Goal: Task Accomplishment & Management: Complete application form

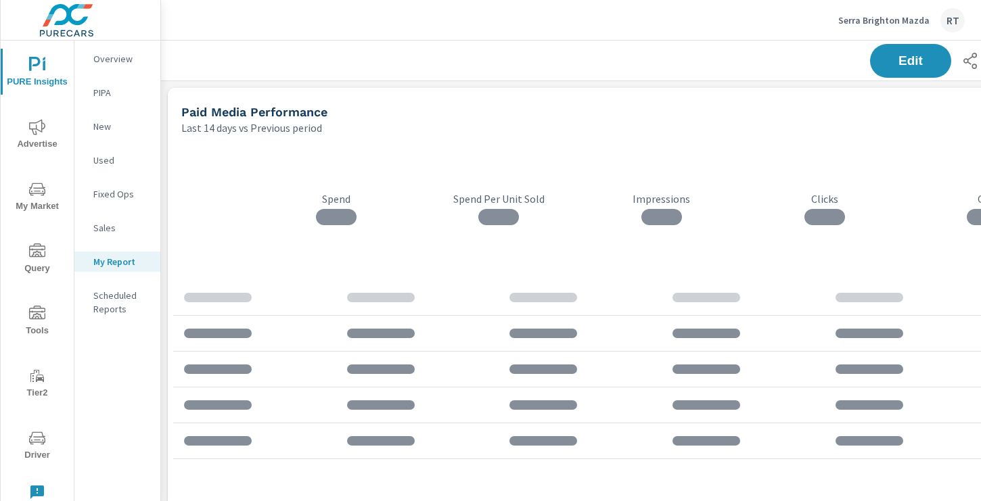
scroll to position [1252, 1002]
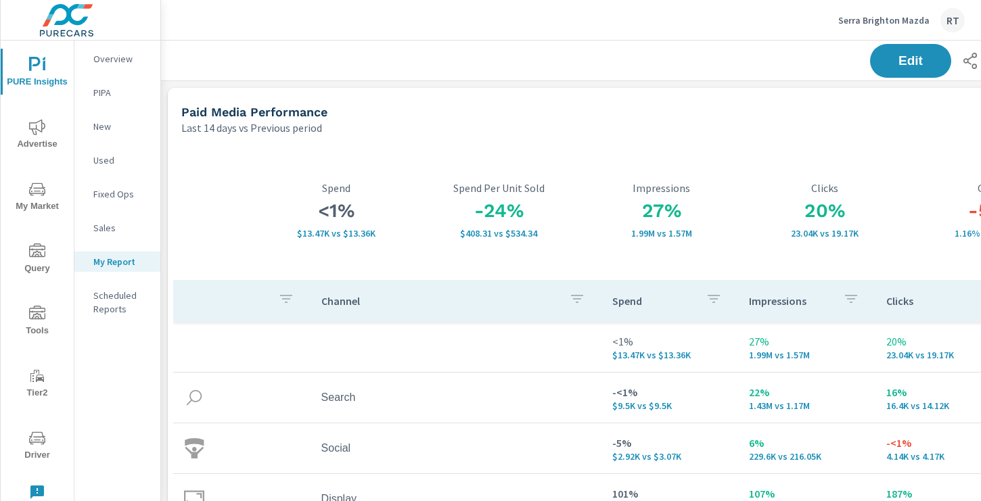
click at [36, 313] on icon "nav menu" at bounding box center [37, 314] width 16 height 16
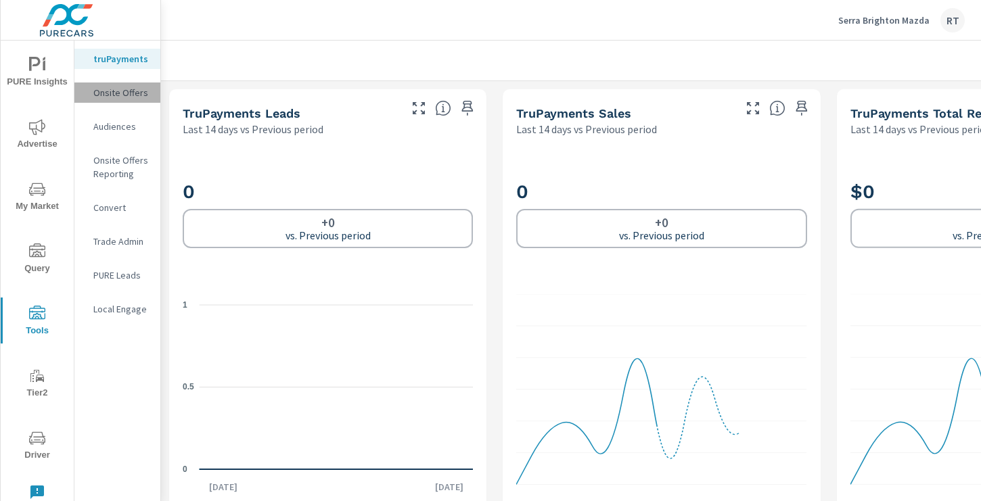
click at [123, 91] on p "Onsite Offers" at bounding box center [121, 93] width 56 height 14
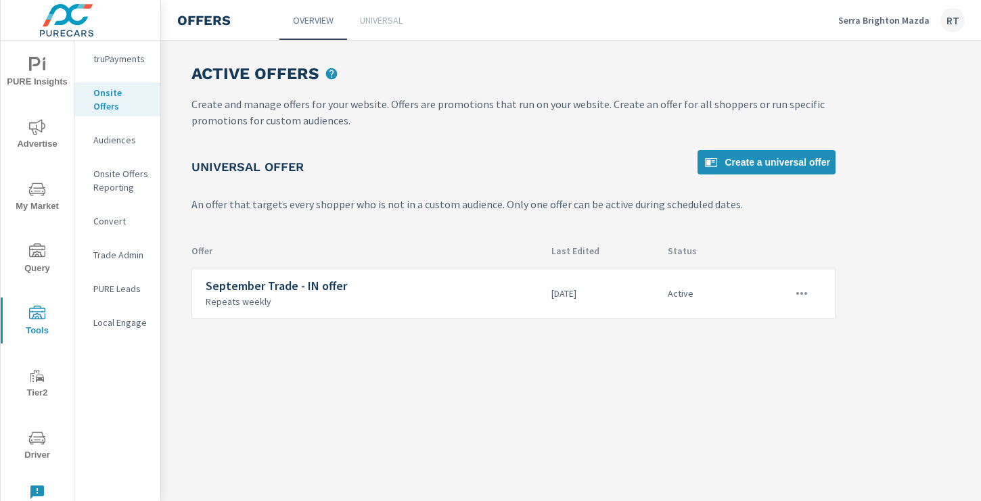
scroll to position [0, 181]
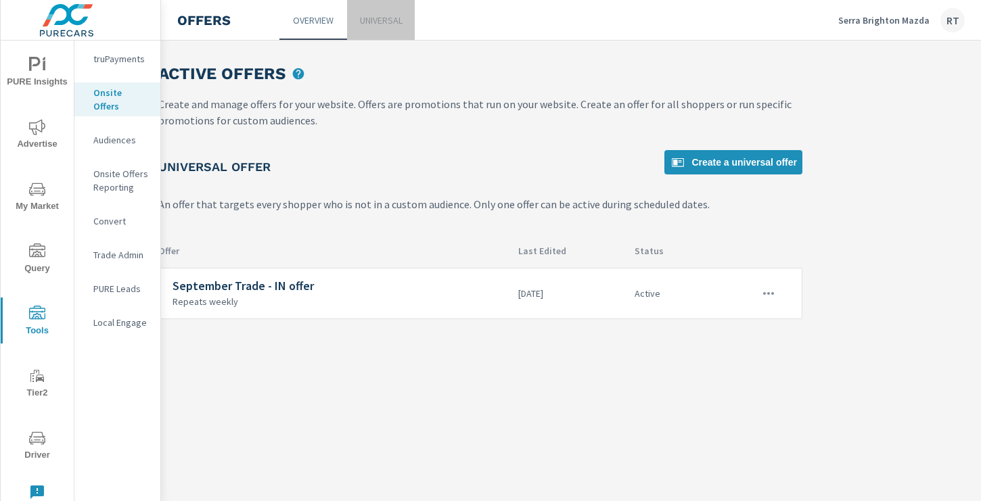
click at [380, 25] on p "Universal" at bounding box center [381, 21] width 43 height 14
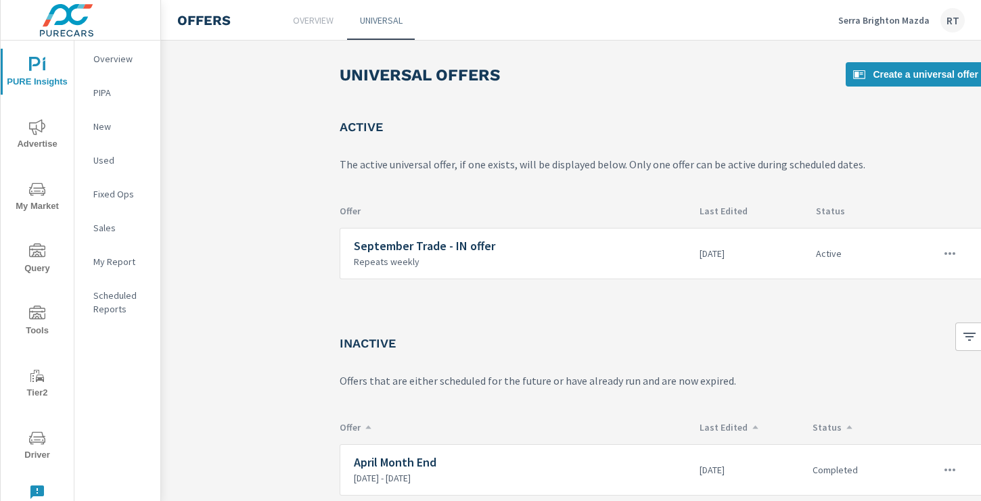
scroll to position [0, 181]
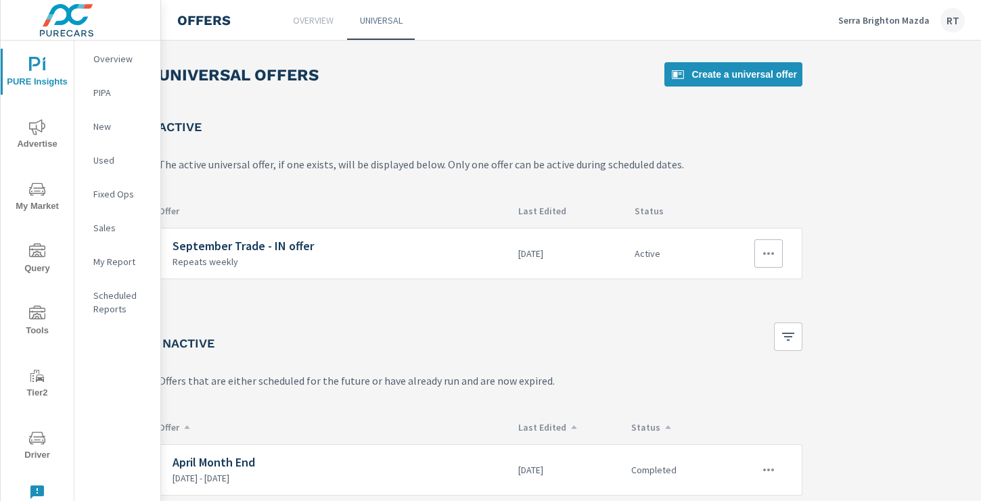
click at [769, 254] on icon "button" at bounding box center [768, 253] width 11 height 3
click at [729, 286] on div "Edit" at bounding box center [724, 285] width 19 height 16
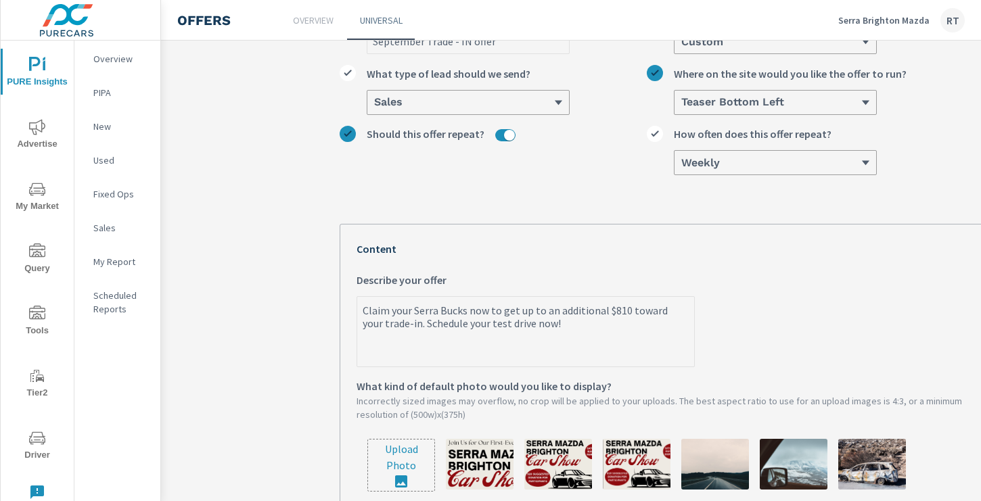
scroll to position [154, 0]
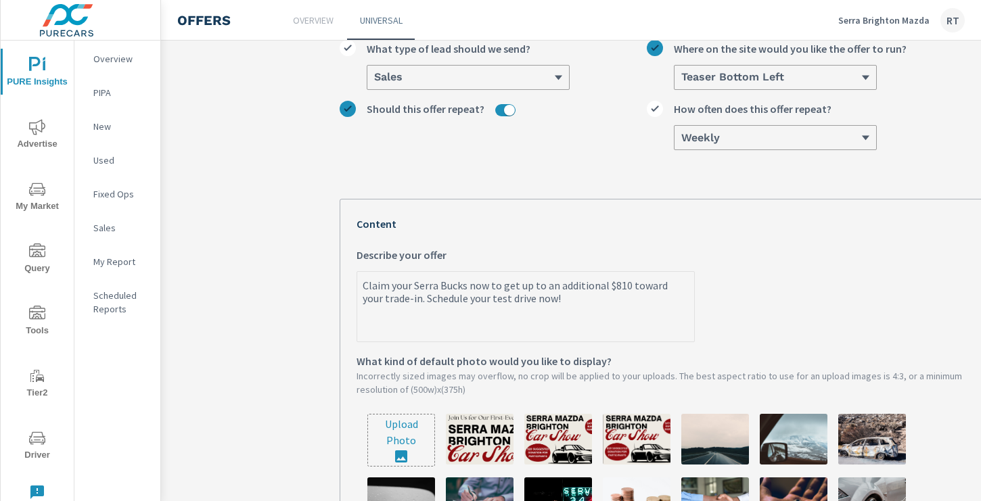
click at [326, 22] on p "Overview" at bounding box center [313, 21] width 41 height 14
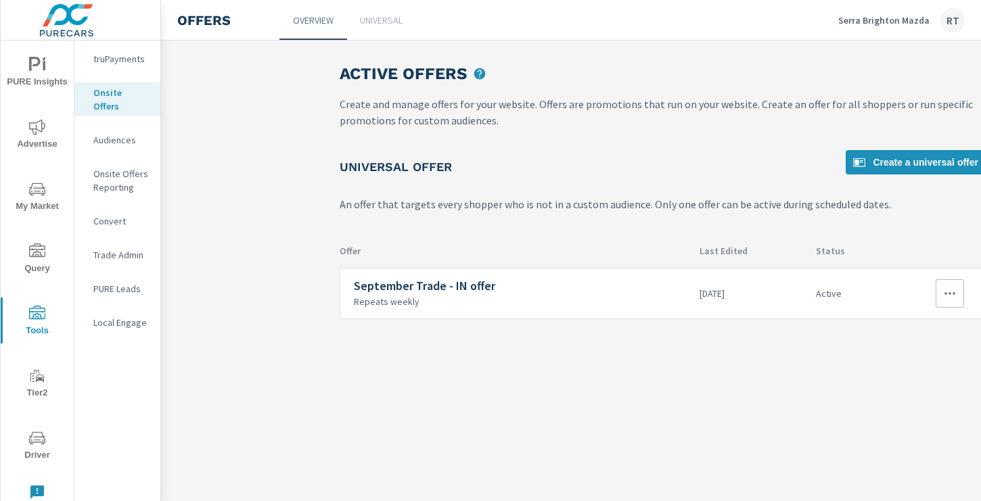
click at [951, 298] on icon "button" at bounding box center [950, 294] width 16 height 16
click at [908, 391] on div "Disable" at bounding box center [914, 391] width 36 height 16
click at [943, 298] on icon "button" at bounding box center [950, 294] width 16 height 16
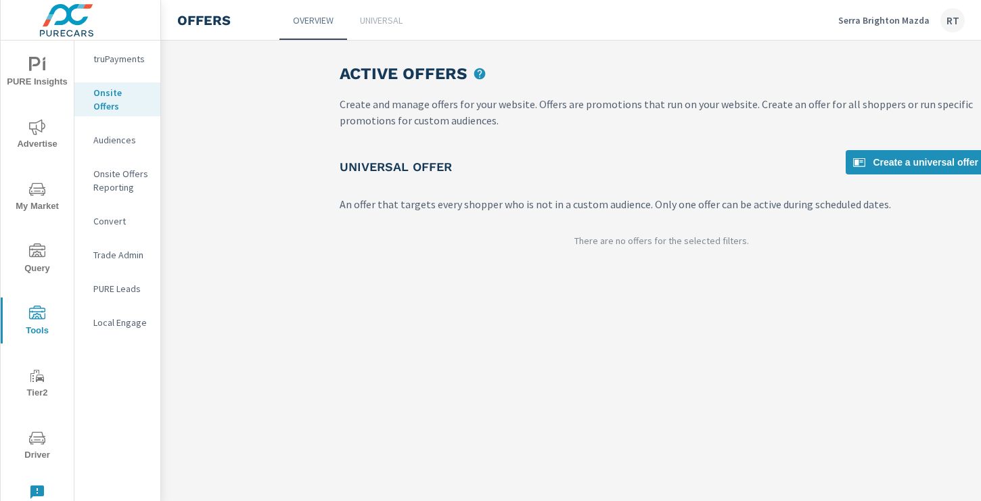
click at [700, 323] on div "Active Offers Create and manage offers for your website. Offers are promotions …" at bounding box center [571, 271] width 820 height 461
click at [392, 22] on p "Universal" at bounding box center [381, 21] width 43 height 14
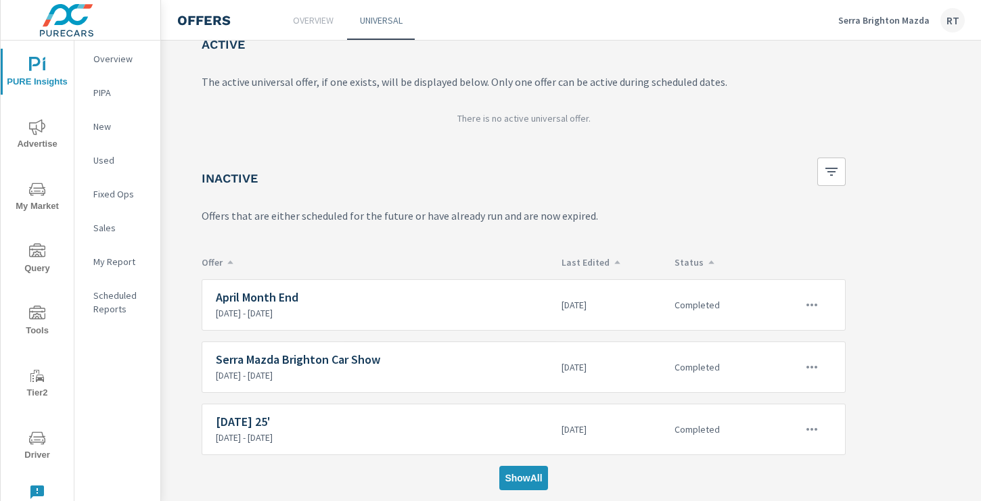
scroll to position [0, 138]
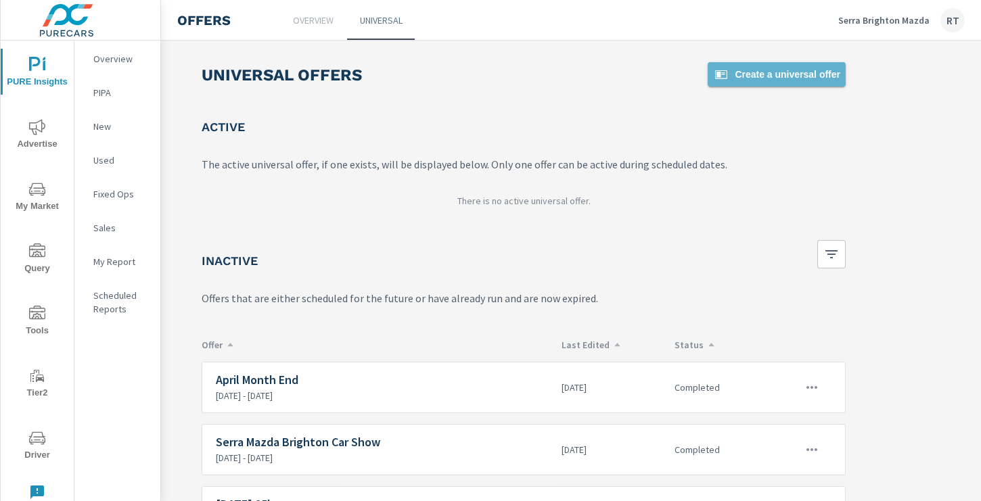
click at [742, 76] on span "Create a universal offer" at bounding box center [776, 74] width 127 height 16
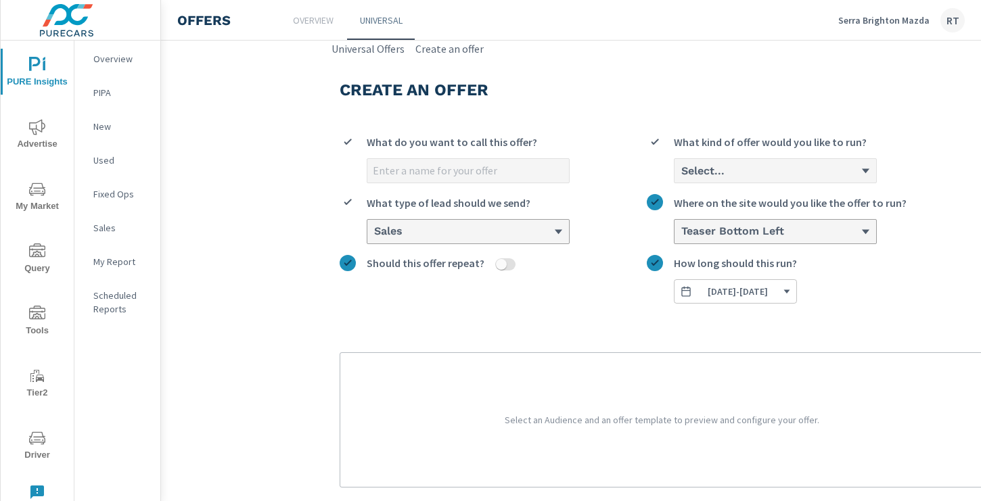
click at [412, 171] on input "What do you want to call this offer?" at bounding box center [468, 171] width 202 height 24
type input "Advantage Program"
click at [752, 165] on div "Select..." at bounding box center [770, 170] width 181 height 13
click at [681, 165] on input "Select... What kind of offer would you like to run?" at bounding box center [680, 171] width 1 height 12
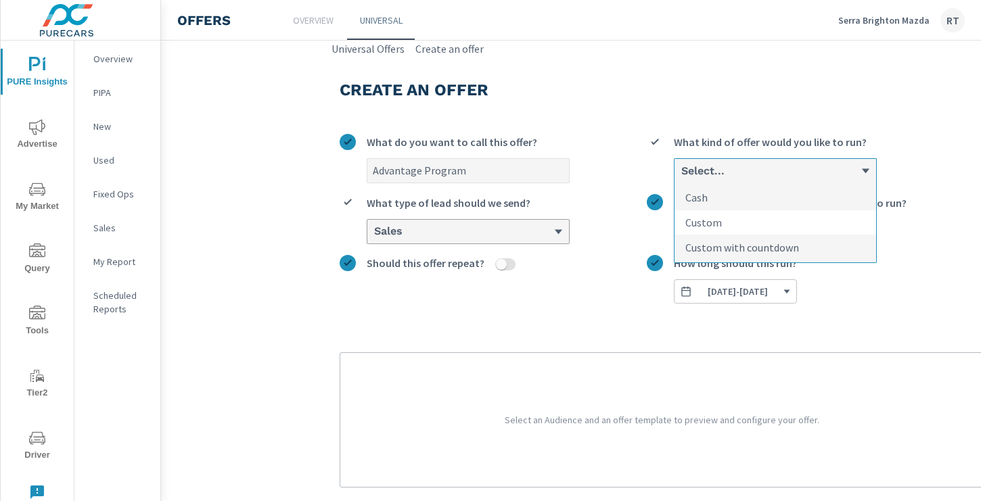
click at [730, 224] on li "Custom" at bounding box center [776, 222] width 202 height 25
click at [681, 177] on input "option Custom focused, 2 of 3. 3 results available. Use Up and Down to choose o…" at bounding box center [680, 171] width 1 height 12
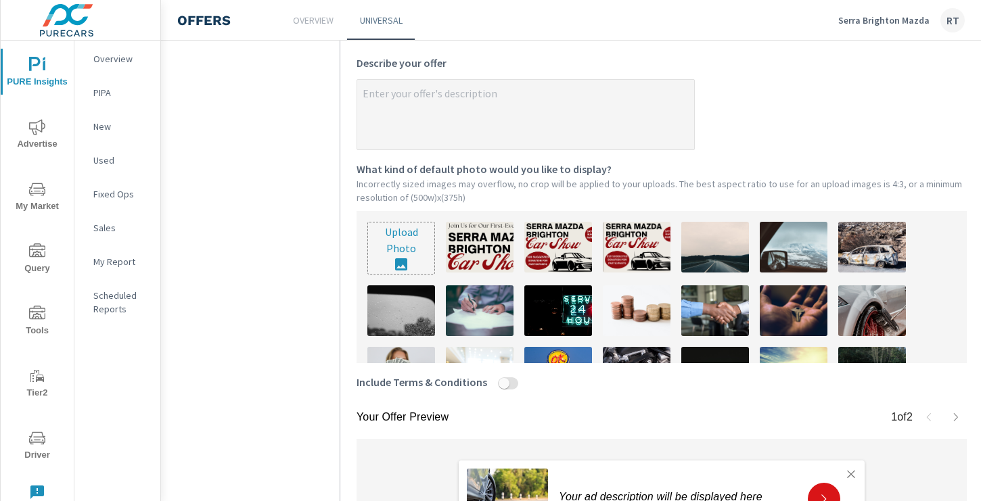
scroll to position [334, 0]
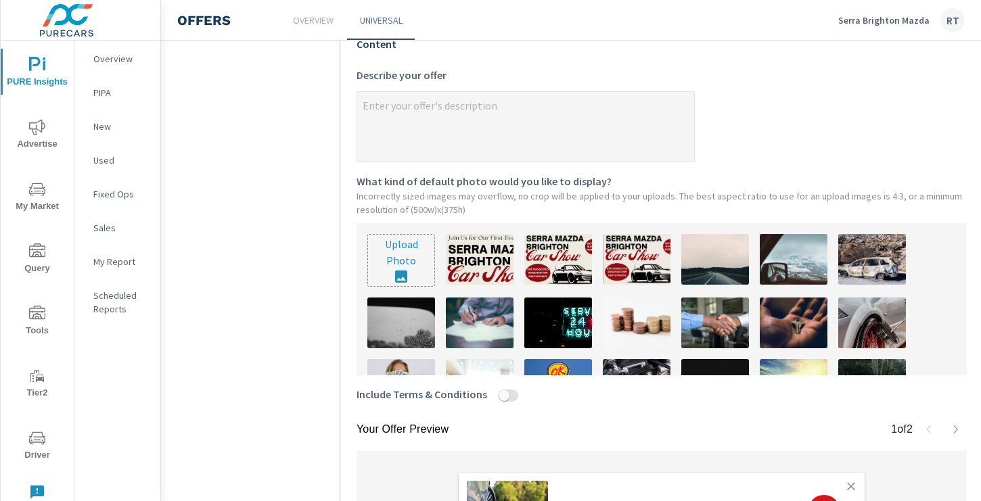
type textarea "x"
click at [370, 101] on textarea "x Describe your offer" at bounding box center [525, 128] width 337 height 68
paste textarea "“Introducing the NEW Serra Brighton Advantage: Complimentary Maintenance + Life…"
type textarea "“Introducing the NEW Serra Brighton Advantage: Complimentary Maintenance + Life…"
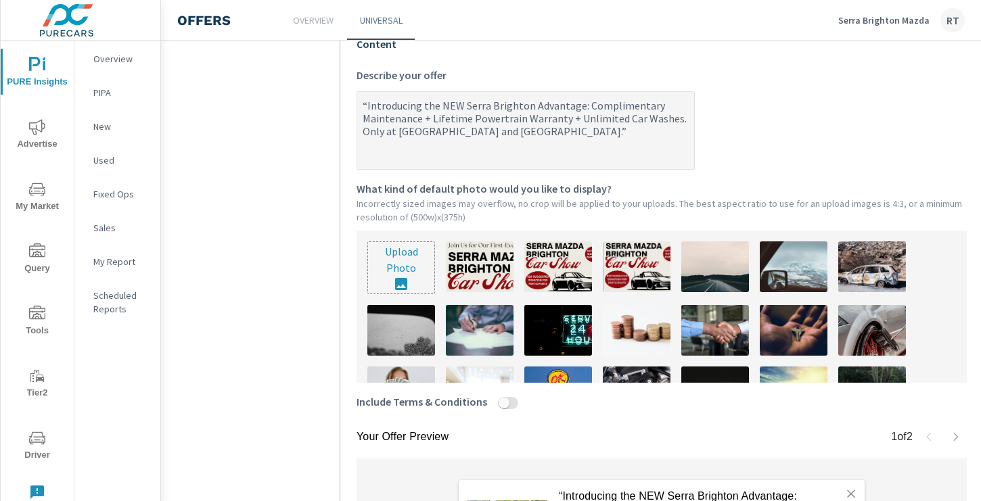
type textarea "x"
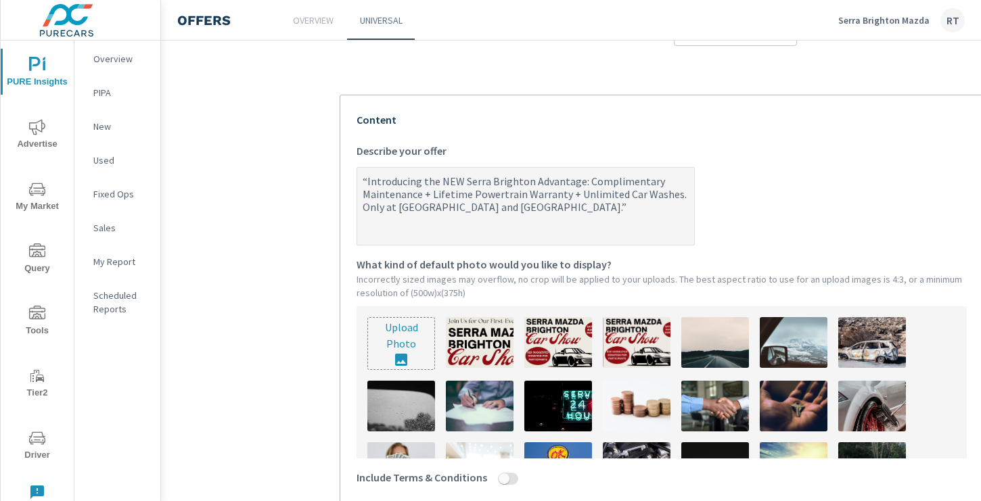
scroll to position [247, 0]
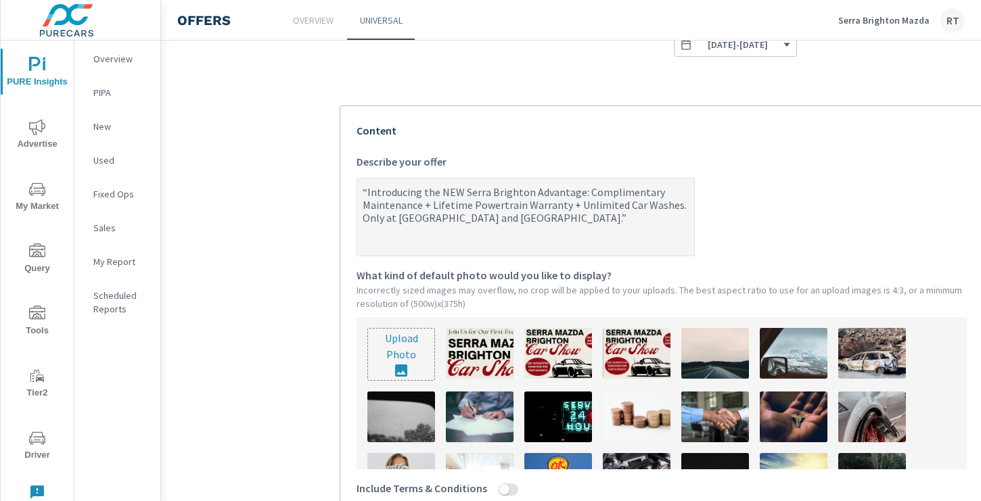
drag, startPoint x: 515, startPoint y: 219, endPoint x: 390, endPoint y: 219, distance: 124.5
click at [390, 219] on textarea "“Introducing the NEW Serra Brighton Advantage: Complimentary Maintenance + Life…" at bounding box center [525, 218] width 337 height 75
type textarea "“Introducing the NEW Serra Brighton Advantage: Complimentary Maintenance + Life…"
type textarea "x"
type textarea "“Introducing the NEW Serra Brighton Advantage: Complimentary Maintenance + Life…"
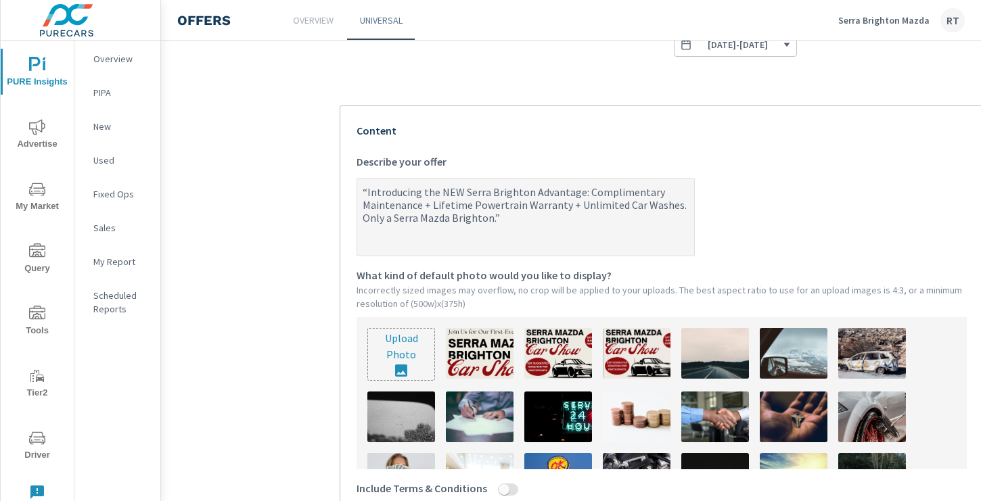
type textarea "x"
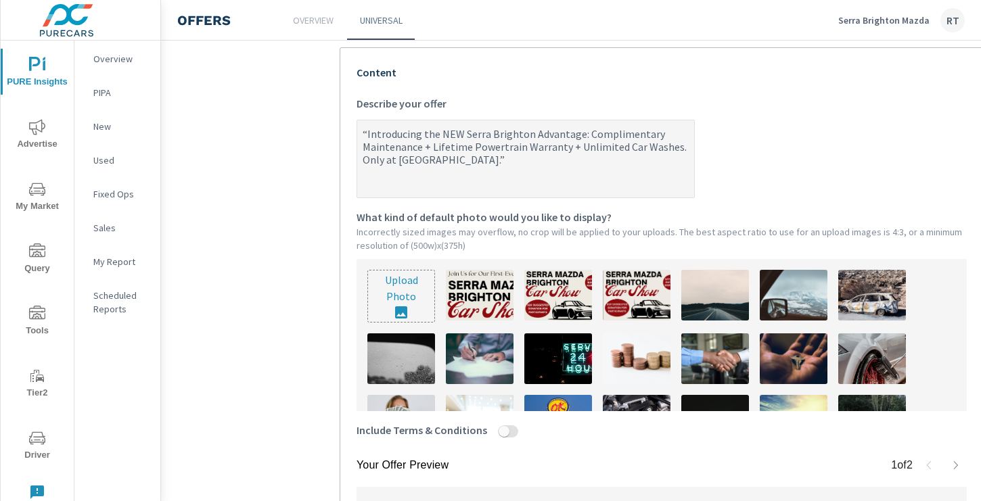
scroll to position [317, 0]
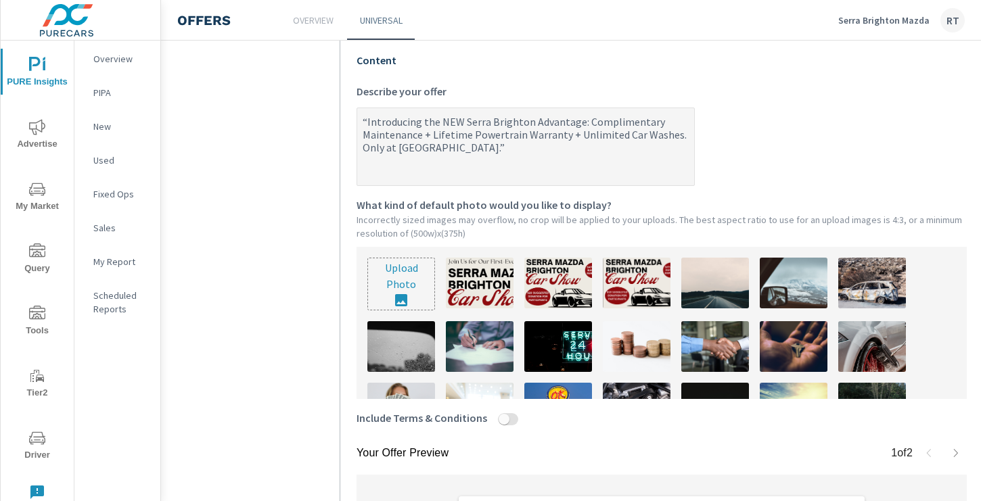
click at [510, 143] on textarea "“Introducing the NEW Serra Brighton Advantage: Complimentary Maintenance + Life…" at bounding box center [525, 147] width 337 height 75
type textarea "“Introducing the NEW Serra Brighton Advantage: Complimentary Maintenance + Life…"
type textarea "x"
click at [367, 120] on textarea "“Introducing the NEW Serra Brighton Advantage: Complimentary Maintenance + Life…" at bounding box center [525, 147] width 337 height 75
type textarea "Introducing the NEW Serra Brighton Advantage: Complimentary Maintenance + Lifet…"
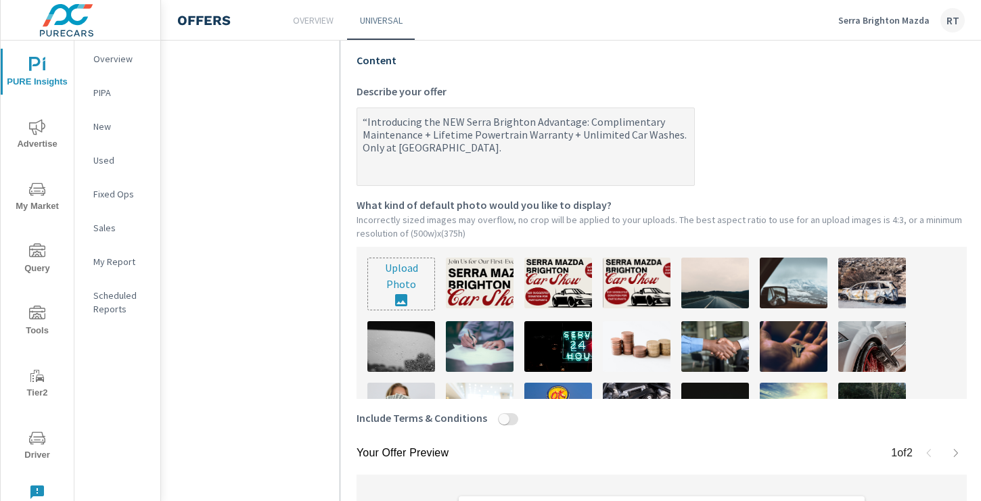
type textarea "x"
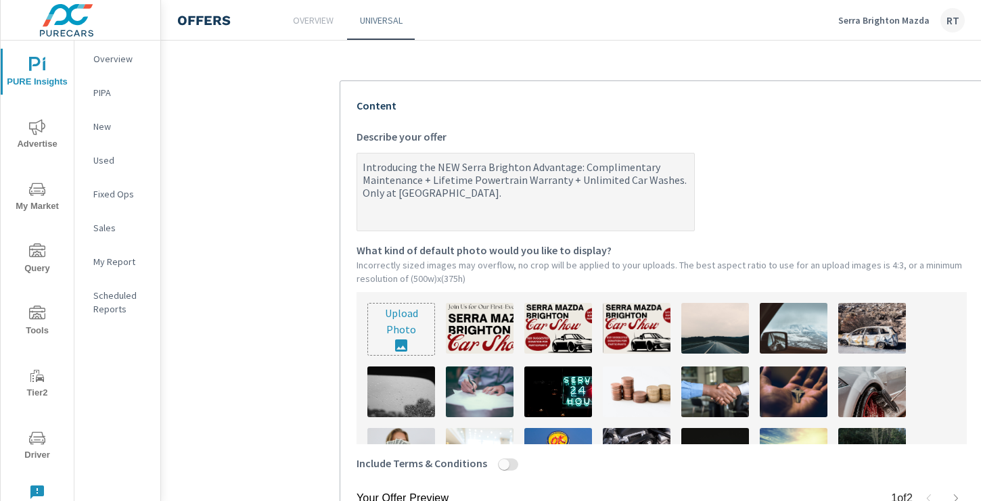
scroll to position [284, 0]
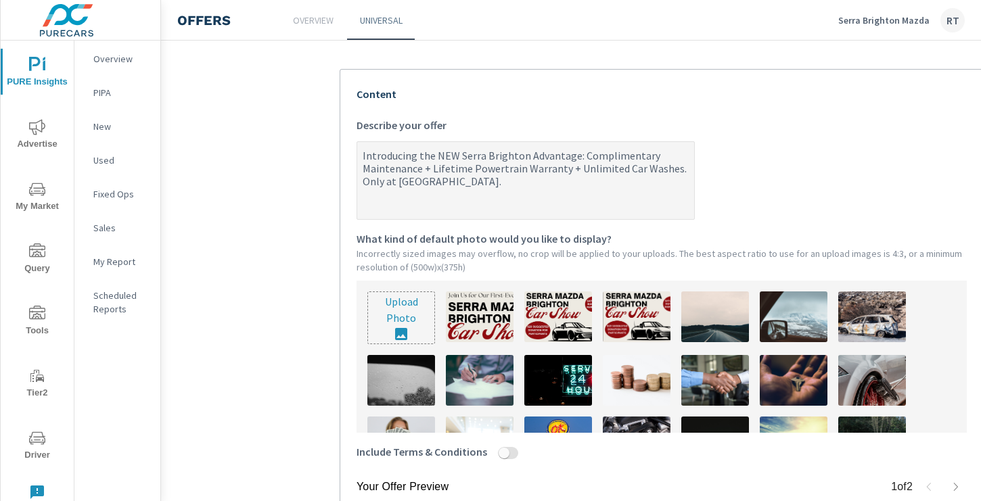
click at [500, 178] on textarea "Introducing the NEW Serra Brighton Advantage: Complimentary Maintenance + Lifet…" at bounding box center [525, 181] width 337 height 75
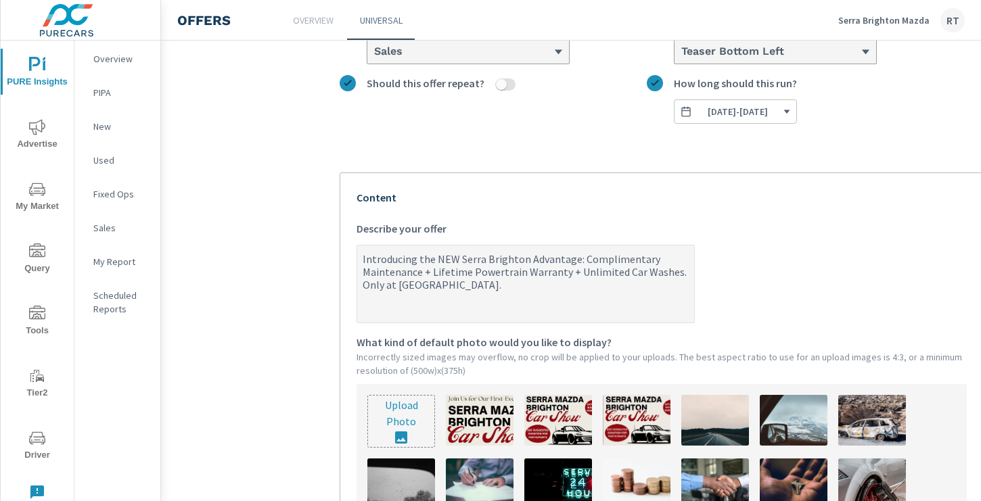
scroll to position [202, 0]
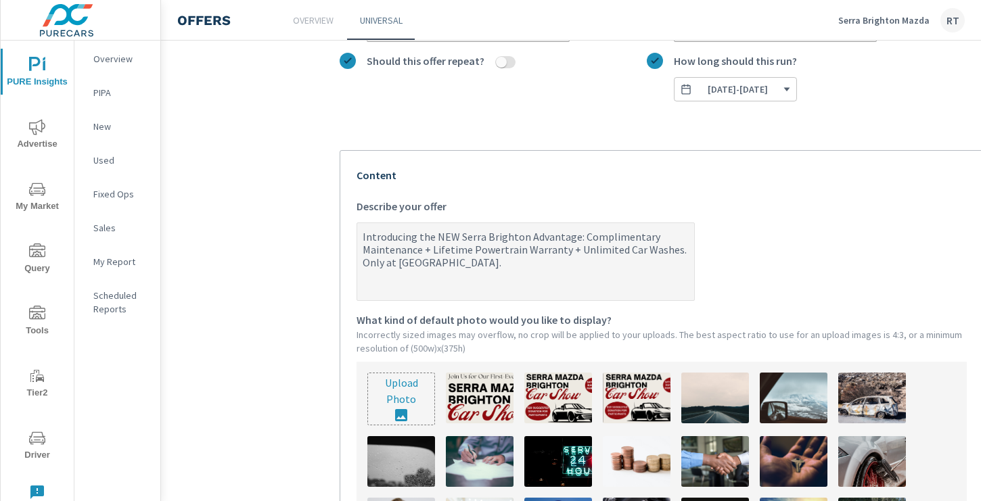
type textarea "Introducing the NEW Serra Brighton Advantage: Complimentary Maintenance + Lifet…"
type textarea "x"
type textarea "Introducing the NEW Serra Brighton Advantage: Complimentary Maintenance + Lifet…"
type textarea "x"
type textarea "Introducing the NEW Serra Brighton Advantage: Complimentary Maintenance + Lifet…"
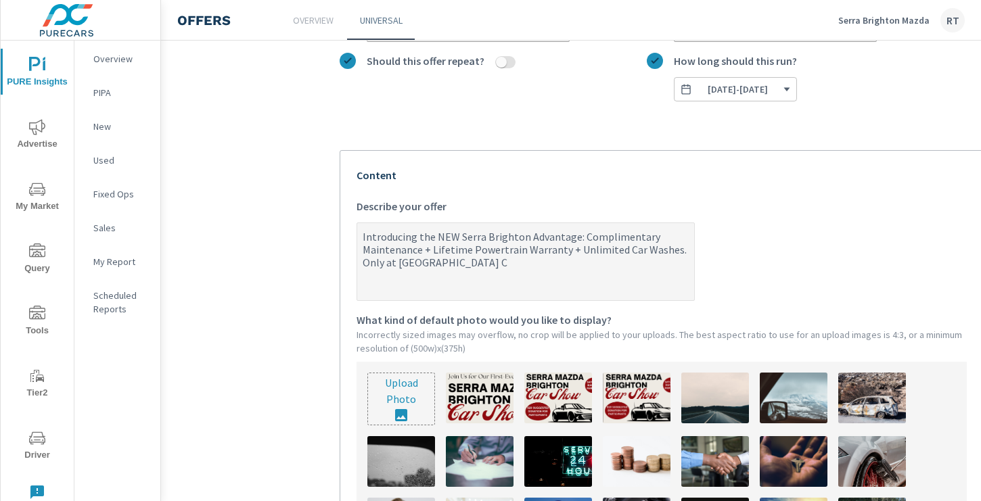
type textarea "x"
type textarea "Introducing the NEW Serra Brighton Advantage: Complimentary Maintenance + Lifet…"
type textarea "x"
type textarea "Introducing the NEW Serra Brighton Advantage: Complimentary Maintenance + Lifet…"
type textarea "x"
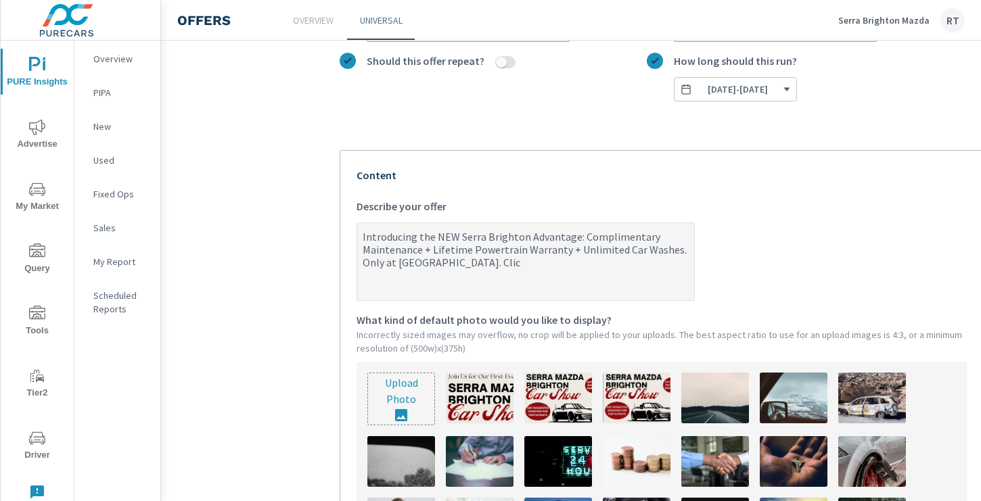
type textarea "Introducing the NEW Serra Brighton Advantage: Complimentary Maintenance + Lifet…"
type textarea "x"
type textarea "Introducing the NEW Serra Brighton Advantage: Complimentary Maintenance + Lifet…"
type textarea "x"
type textarea "Introducing the NEW Serra Brighton Advantage: Complimentary Maintenance + Lifet…"
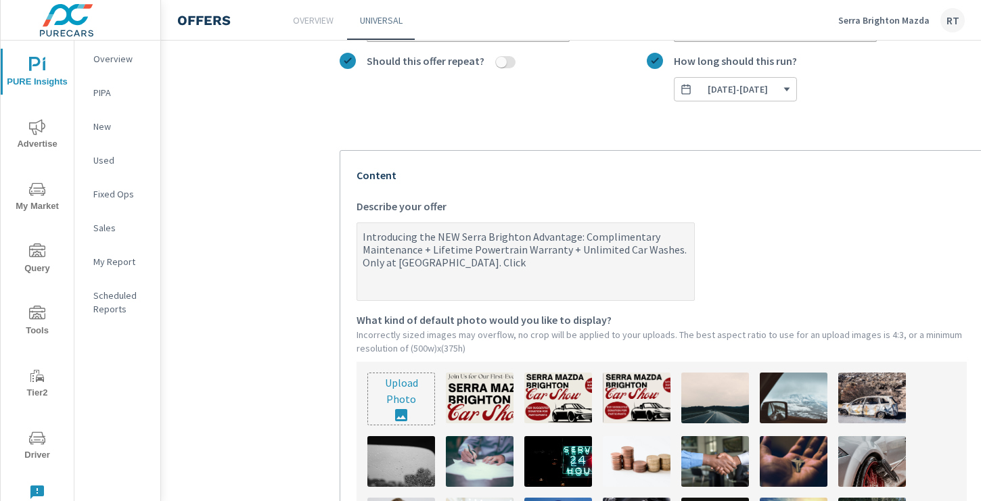
type textarea "x"
type textarea "Introducing the NEW Serra Brighton Advantage: Complimentary Maintenance + Lifet…"
type textarea "x"
type textarea "Introducing the NEW Serra Brighton Advantage: Complimentary Maintenance + Lifet…"
type textarea "x"
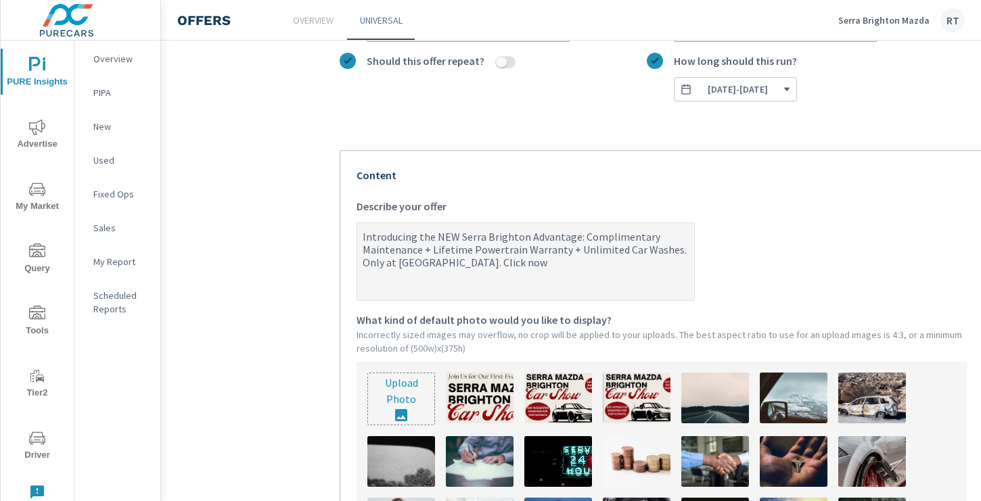
type textarea "Introducing the NEW Serra Brighton Advantage: Complimentary Maintenance + Lifet…"
type textarea "x"
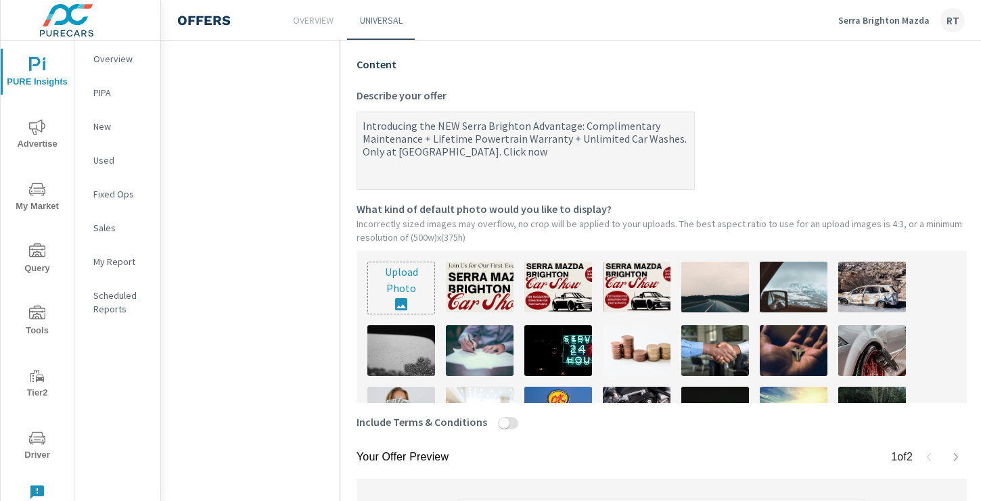
scroll to position [279, 0]
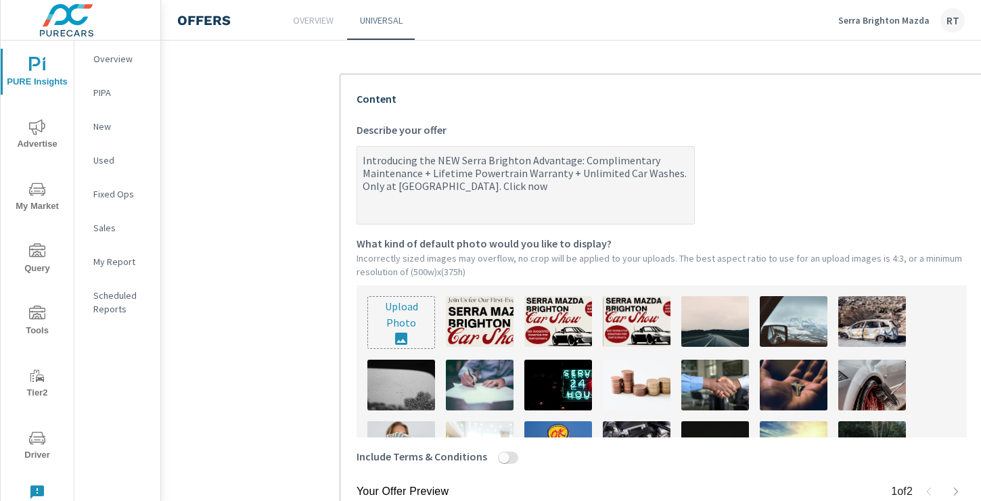
click at [496, 187] on textarea "Introducing the NEW Serra Brighton Advantage: Complimentary Maintenance + Lifet…" at bounding box center [525, 186] width 337 height 75
click at [674, 175] on textarea "Introducing the NEW Serra Brighton Advantage: Complimentary Maintenance + Lifet…" at bounding box center [525, 186] width 337 height 75
type textarea "Introducing the NEW Serra Brighton Advantage: Complimentary Maintenance + Lifet…"
type textarea "x"
type textarea "Introducing the NEW Serra Brighton Advantage: Complimentary Maintenance + Lifet…"
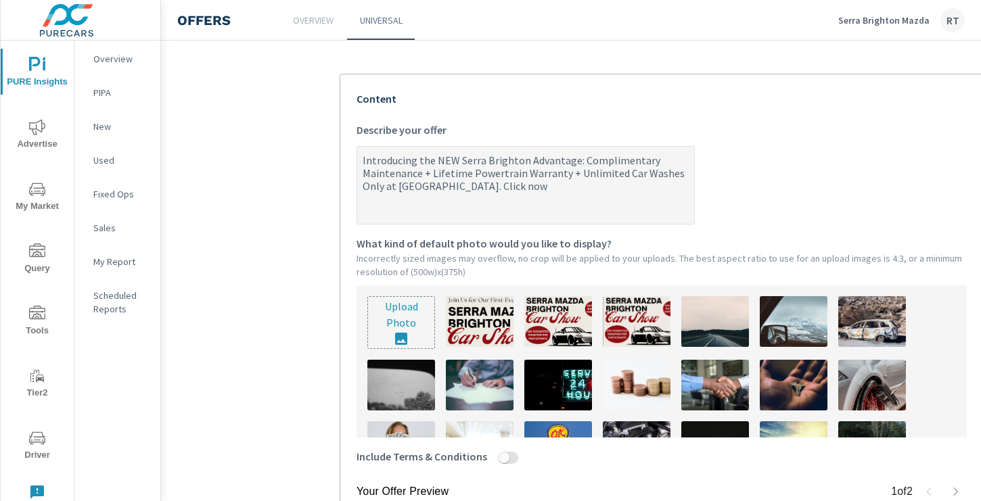
type textarea "x"
type textarea "Introducing the NEW Serra Brighton Advantage: Complimentary Maintenance + Lifet…"
type textarea "x"
click at [368, 185] on textarea "Introducing the NEW Serra Brighton Advantage: Complimentary Maintenance + Lifet…" at bounding box center [525, 186] width 337 height 75
type textarea "Introducing the NEW Serra Brighton Advantage: Complimentary Maintenance + Lifet…"
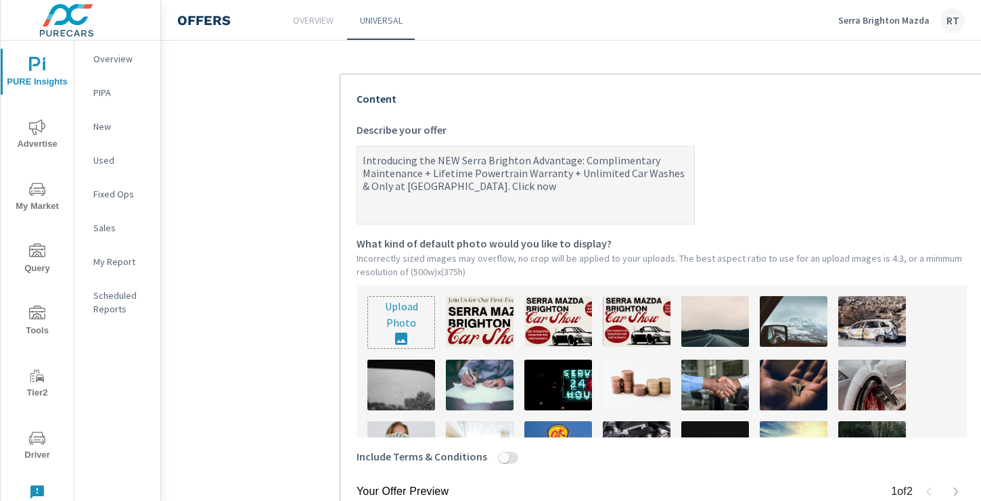
type textarea "x"
type textarea "Introducing the NEW Serra Brighton Advantage: Complimentary Maintenance + Lifet…"
type textarea "x"
drag, startPoint x: 543, startPoint y: 185, endPoint x: 562, endPoint y: 185, distance: 18.9
click at [550, 185] on textarea "Introducing the NEW Serra Brighton Advantage: Complimentary Maintenance + Lifet…" at bounding box center [525, 186] width 337 height 75
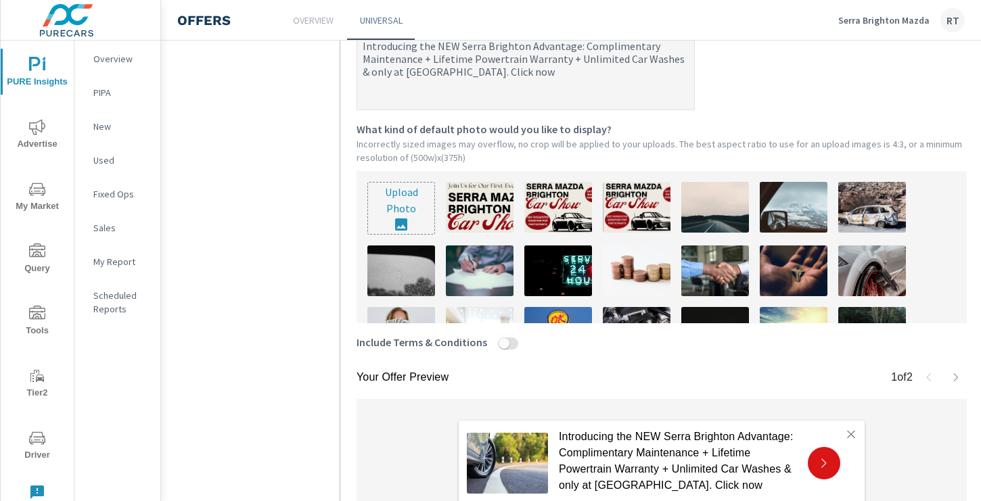
scroll to position [390, 1]
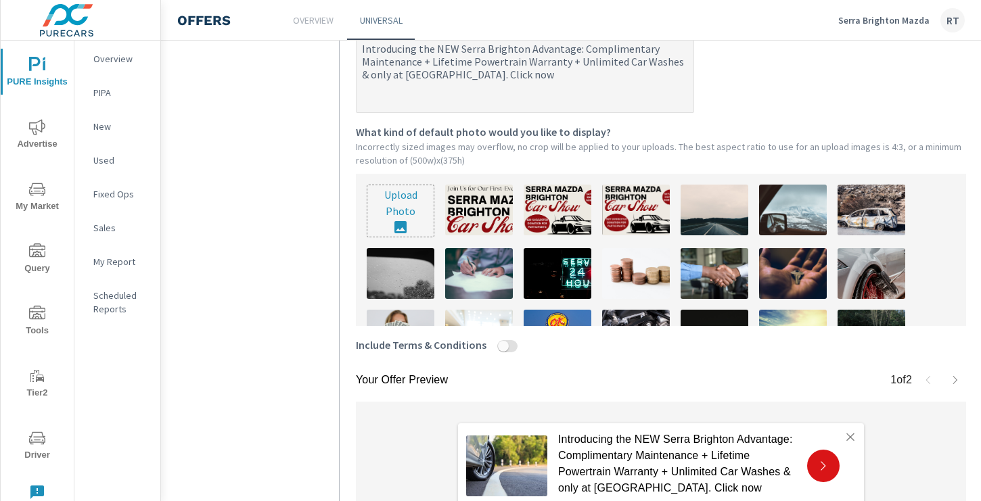
type textarea "Introducing the NEW Serra Brighton Advantage: Complimentary Maintenance + Lifet…"
type textarea "x"
type textarea "Introducing the NEW Serra Brighton Advantage: Complimentary Maintenance + Lifet…"
type textarea "x"
type textarea "Introducing the NEW Serra Brighton Advantage: Complimentary Maintenance + Lifet…"
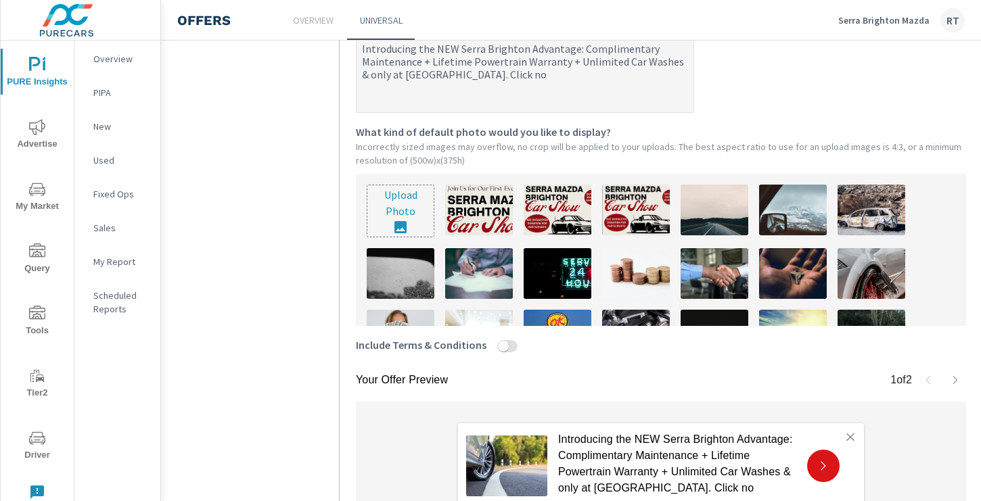
type textarea "x"
type textarea "Introducing the NEW Serra Brighton Advantage: Complimentary Maintenance + Lifet…"
type textarea "x"
type textarea "Introducing the NEW Serra Brighton Advantage: Complimentary Maintenance + Lifet…"
type textarea "x"
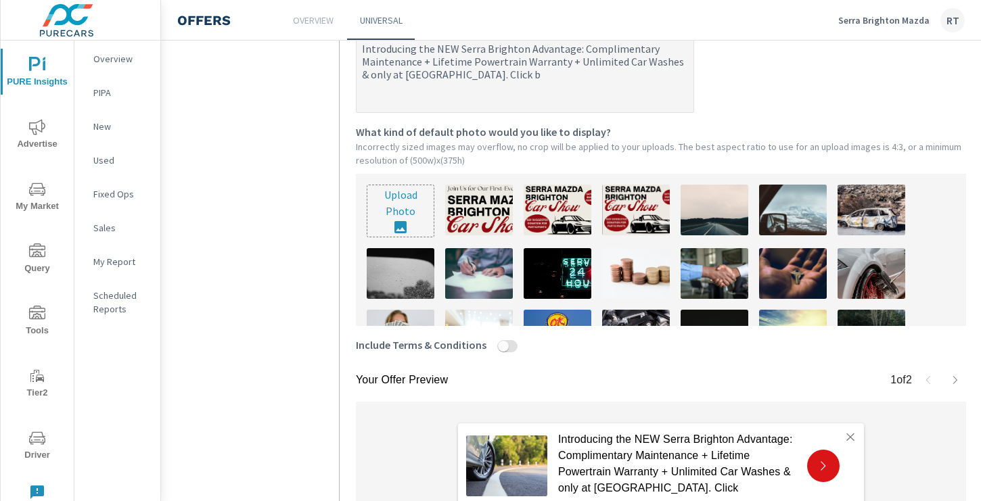
type textarea "Introducing the NEW Serra Brighton Advantage: Complimentary Maintenance + Lifet…"
type textarea "x"
type textarea "Introducing the NEW Serra Brighton Advantage: Complimentary Maintenance + Lifet…"
type textarea "x"
type textarea "Introducing the NEW Serra Brighton Advantage: Complimentary Maintenance + Lifet…"
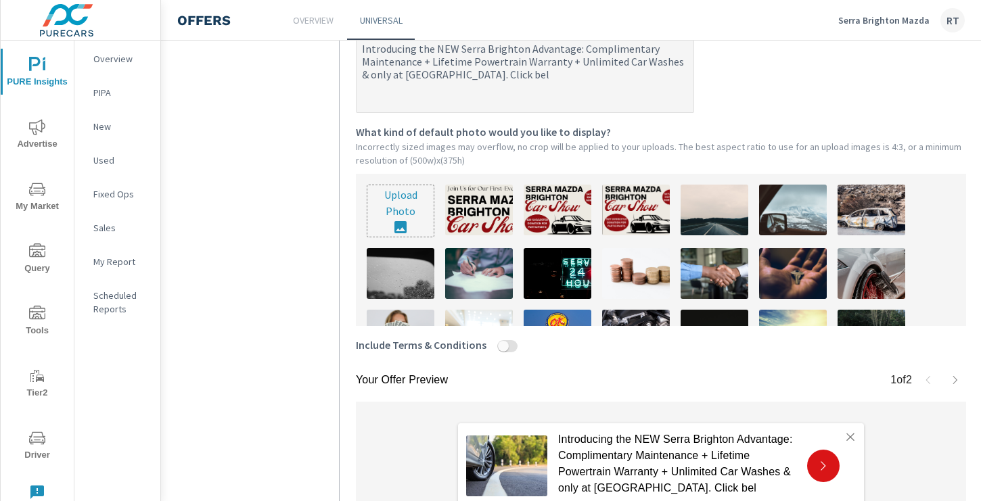
type textarea "x"
type textarea "Introducing the NEW Serra Brighton Advantage: Complimentary Maintenance + Lifet…"
type textarea "x"
type textarea "Introducing the NEW Serra Brighton Advantage: Complimentary Maintenance + Lifet…"
type textarea "x"
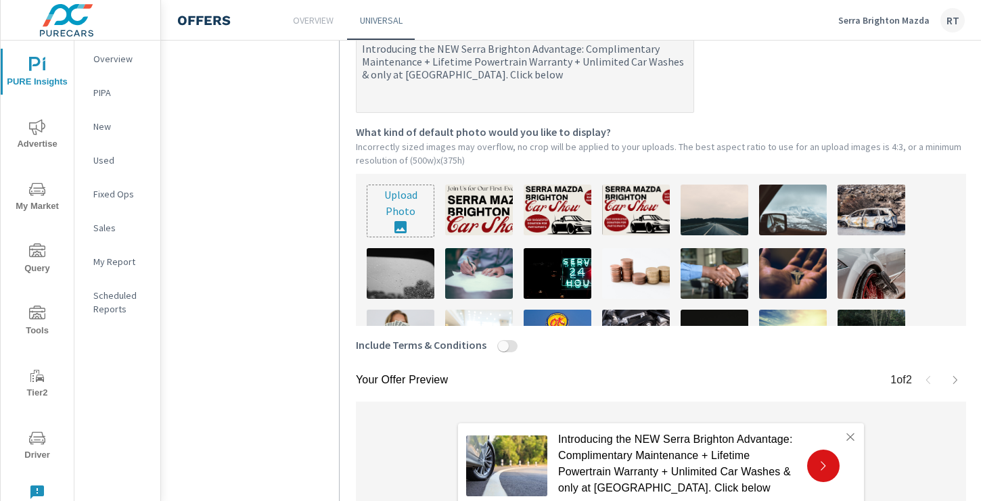
type textarea "Introducing the NEW Serra Brighton Advantage: Complimentary Maintenance + Lifet…"
type textarea "x"
type textarea "Introducing the NEW Serra Brighton Advantage: Complimentary Maintenance + Lifet…"
type textarea "x"
type textarea "Introducing the NEW Serra Brighton Advantage: Complimentary Maintenance + Lifet…"
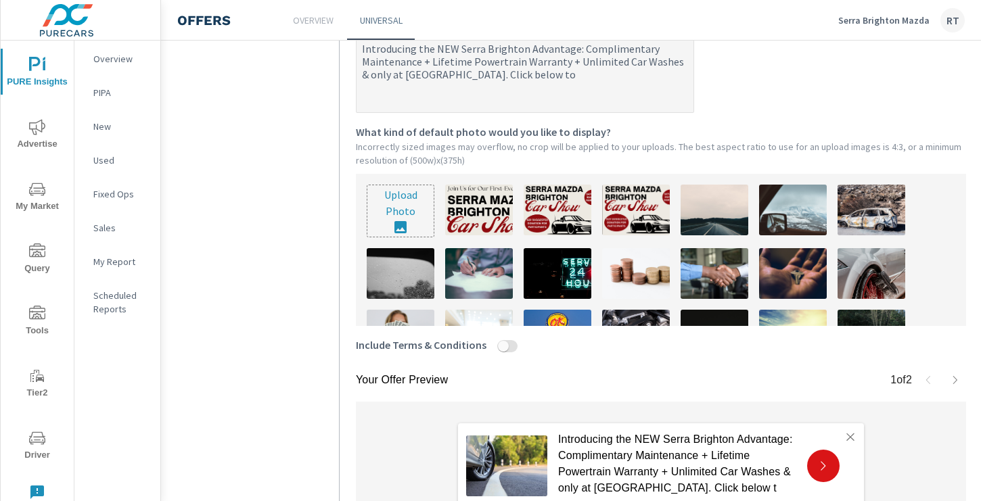
type textarea "x"
type textarea "Introducing the NEW Serra Brighton Advantage: Complimentary Maintenance + Lifet…"
type textarea "x"
type textarea "Introducing the NEW Serra Brighton Advantage: Complimentary Maintenance + Lifet…"
type textarea "x"
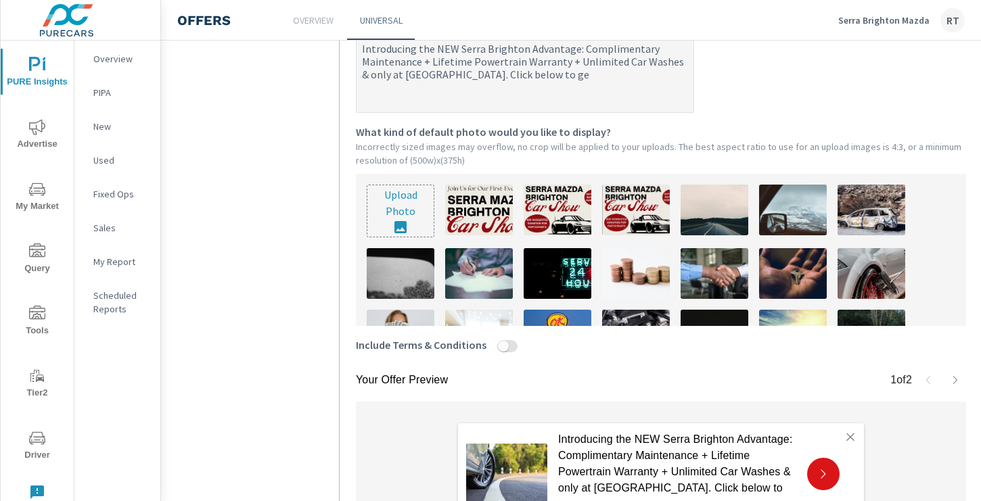
type textarea "Introducing the NEW Serra Brighton Advantage: Complimentary Maintenance + Lifet…"
type textarea "x"
type textarea "Introducing the NEW Serra Brighton Advantage: Complimentary Maintenance + Lifet…"
type textarea "x"
type textarea "Introducing the NEW Serra Brighton Advantage: Complimentary Maintenance + Lifet…"
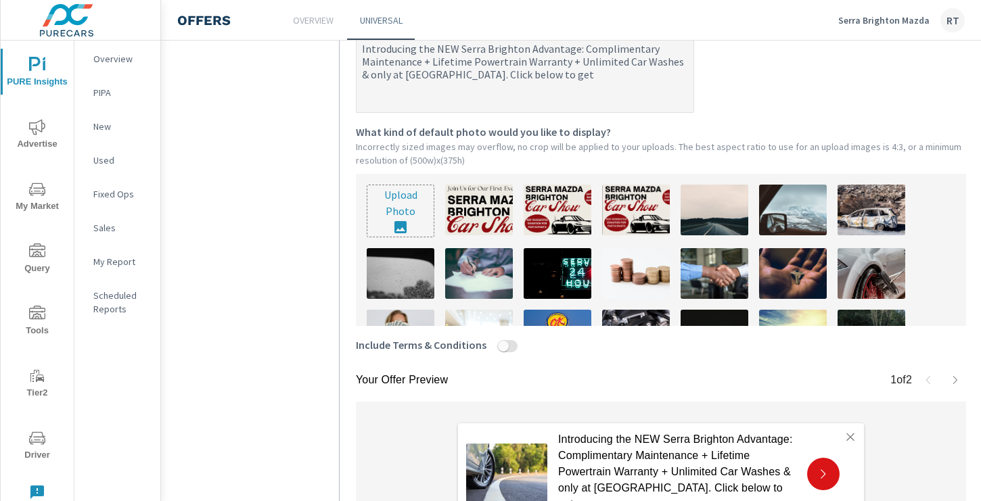
type textarea "x"
type textarea "Introducing the NEW Serra Brighton Advantage: Complimentary Maintenance + Lifet…"
type textarea "x"
type textarea "Introducing the NEW Serra Brighton Advantage: Complimentary Maintenance + Lifet…"
type textarea "x"
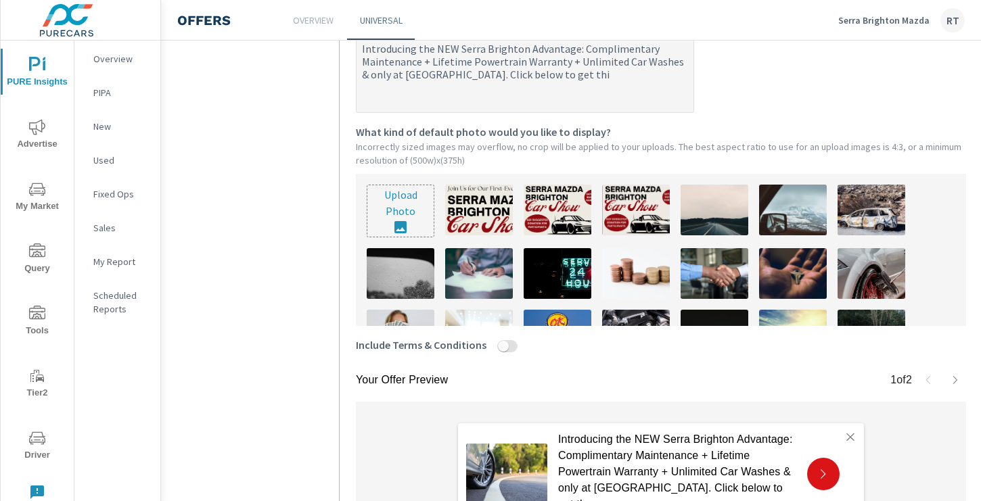
type textarea "Introducing the NEW Serra Brighton Advantage: Complimentary Maintenance + Lifet…"
type textarea "x"
type textarea "Introducing the NEW Serra Brighton Advantage: Complimentary Maintenance + Lifet…"
type textarea "x"
type textarea "Introducing the NEW Serra Brighton Advantage: Complimentary Maintenance + Lifet…"
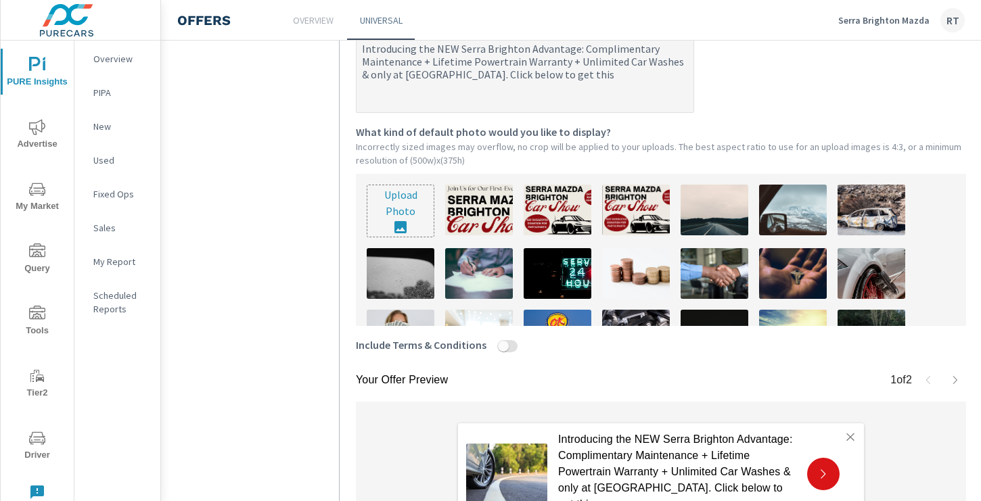
type textarea "x"
type textarea "Introducing the NEW Serra Brighton Advantage: Complimentary Maintenance + Lifet…"
type textarea "x"
type textarea "Introducing the NEW Serra Brighton Advantage: Complimentary Maintenance + Lifet…"
type textarea "x"
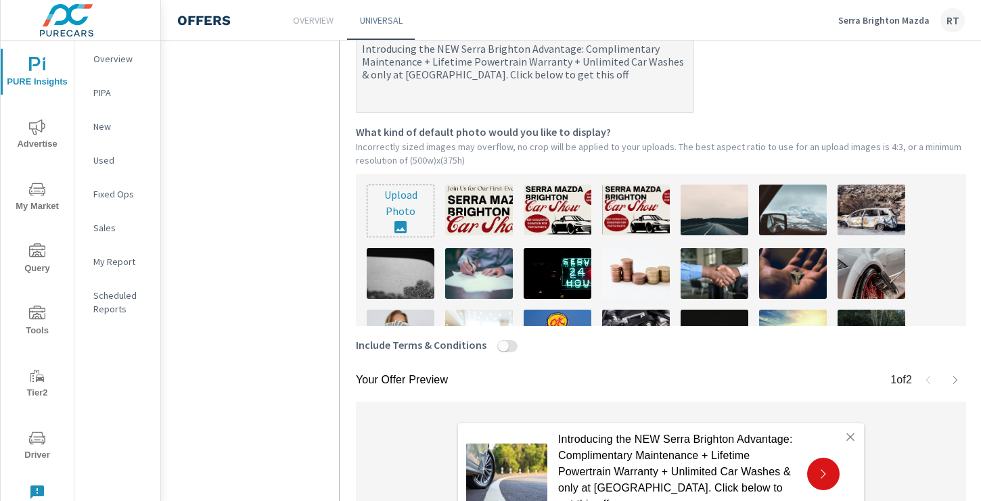
type textarea "Introducing the NEW Serra Brighton Advantage: Complimentary Maintenance + Lifet…"
type textarea "x"
type textarea "Introducing the NEW Serra Brighton Advantage: Complimentary Maintenance + Lifet…"
type textarea "x"
type textarea "Introducing the NEW Serra Brighton Advantage: Complimentary Maintenance + Lifet…"
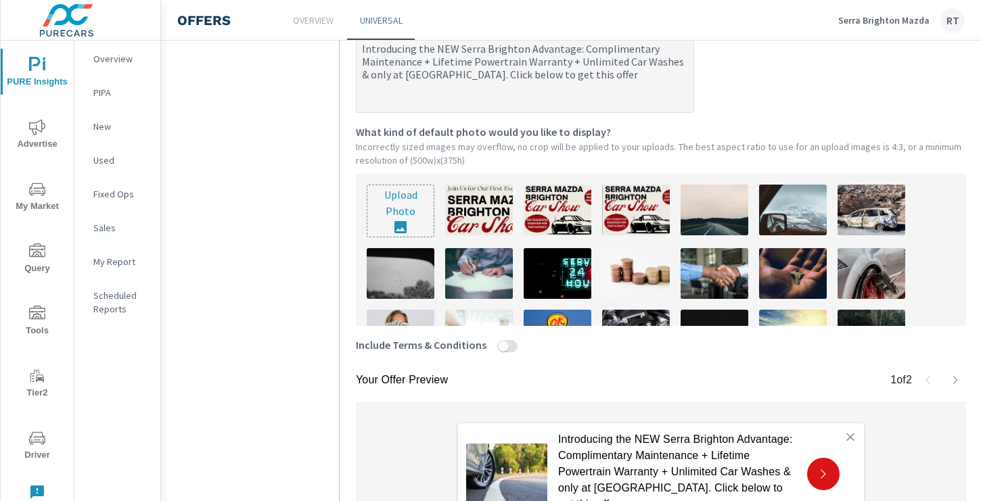
type textarea "x"
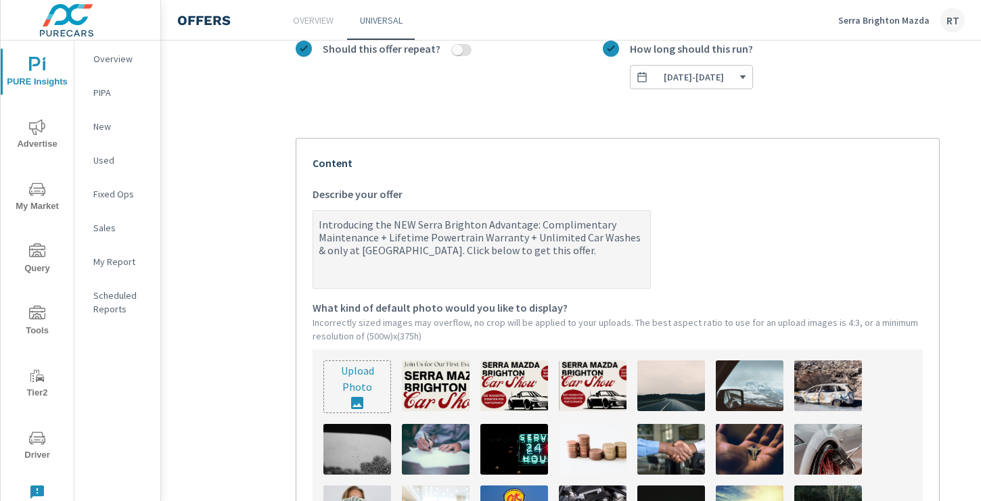
scroll to position [208, 44]
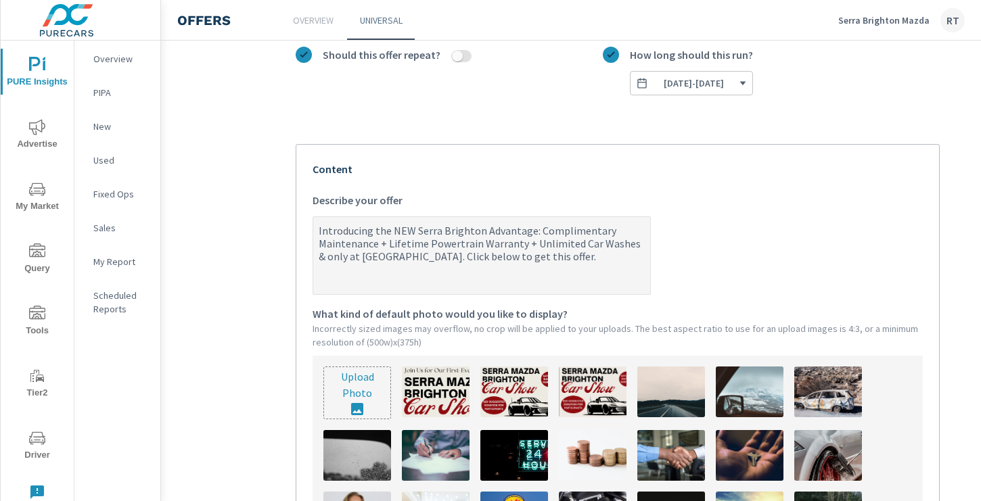
click at [533, 256] on textarea "Introducing the NEW Serra Brighton Advantage: Complimentary Maintenance + Lifet…" at bounding box center [481, 256] width 337 height 75
type textarea "Introducing the NEW Serra Brighton Advantage: Complimentary Maintenance + Lifet…"
type textarea "x"
type textarea "Introducing the NEW Serra Brighton Advantage: Complimentary Maintenance + Lifet…"
type textarea "x"
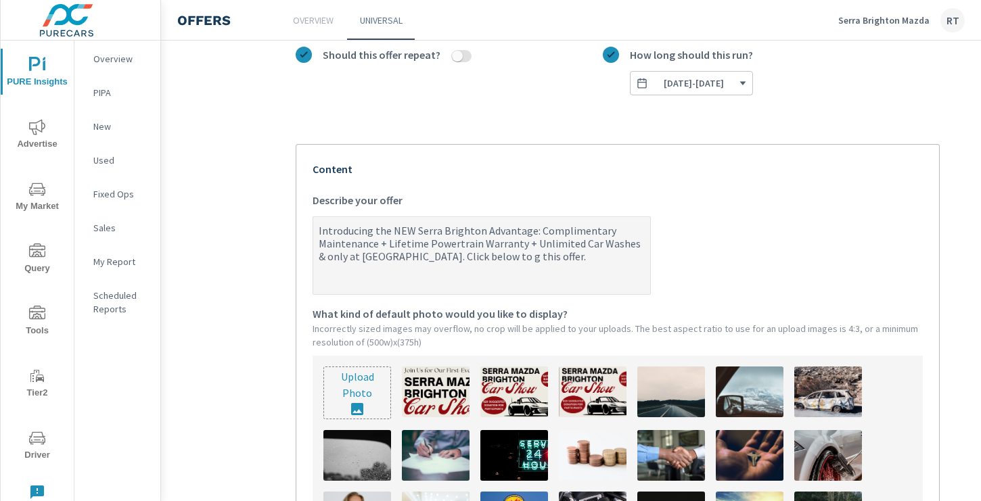
type textarea "Introducing the NEW Serra Brighton Advantage: Complimentary Maintenance + Lifet…"
type textarea "x"
type textarea "Introducing the NEW Serra Brighton Advantage: Complimentary Maintenance + Lifet…"
type textarea "x"
type textarea "Introducing the NEW Serra Brighton Advantage: Complimentary Maintenance + Lifet…"
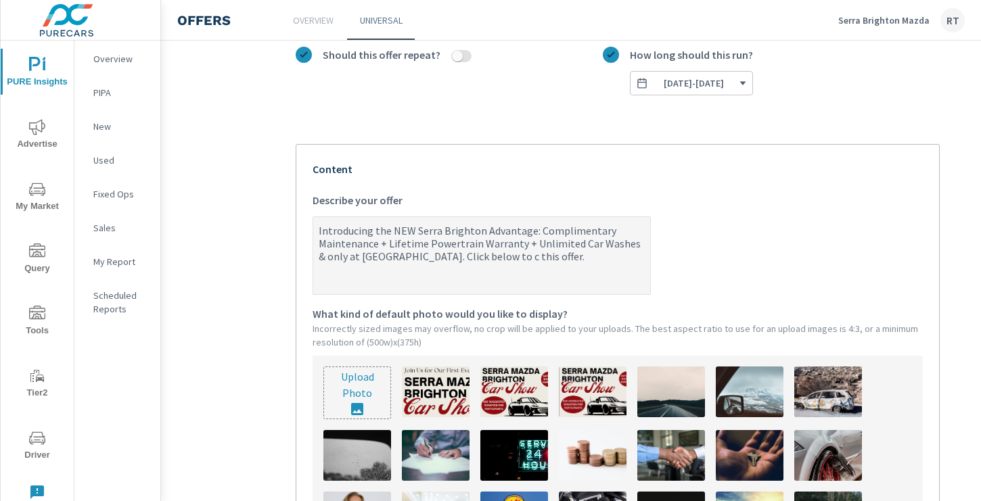
type textarea "x"
type textarea "Introducing the NEW Serra Brighton Advantage: Complimentary Maintenance + Lifet…"
type textarea "x"
type textarea "Introducing the NEW Serra Brighton Advantage: Complimentary Maintenance + Lifet…"
type textarea "x"
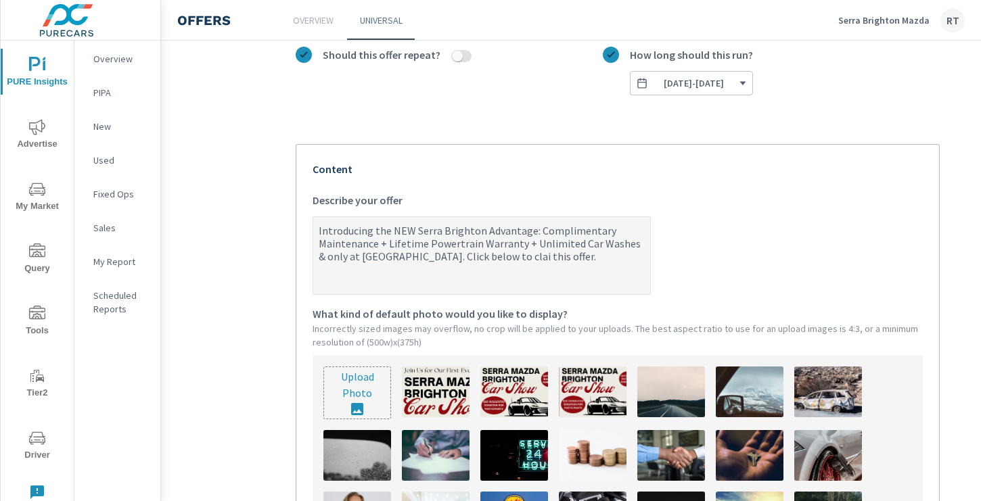
type textarea "Introducing the NEW Serra Brighton Advantage: Complimentary Maintenance + Lifet…"
type textarea "x"
click at [606, 256] on textarea "Introducing the NEW Serra Brighton Advantage: Complimentary Maintenance + Lifet…" at bounding box center [481, 256] width 337 height 75
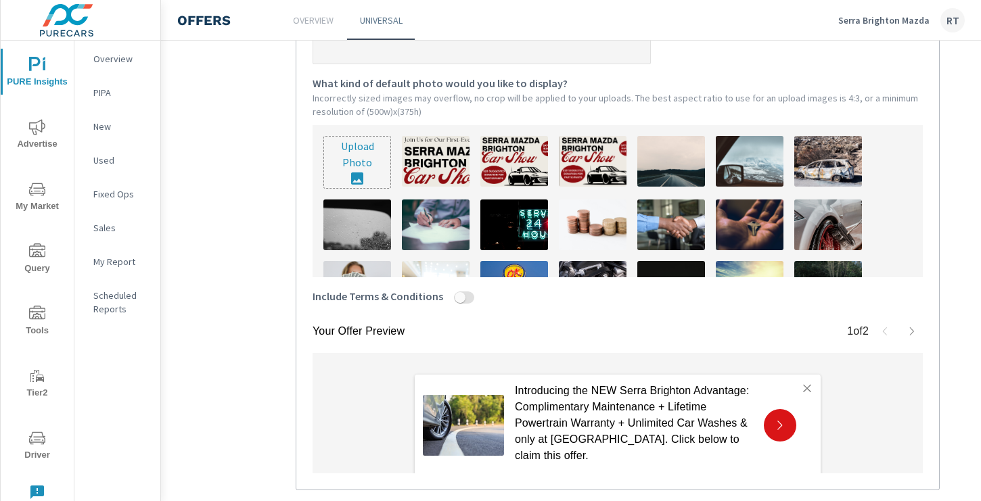
scroll to position [426, 44]
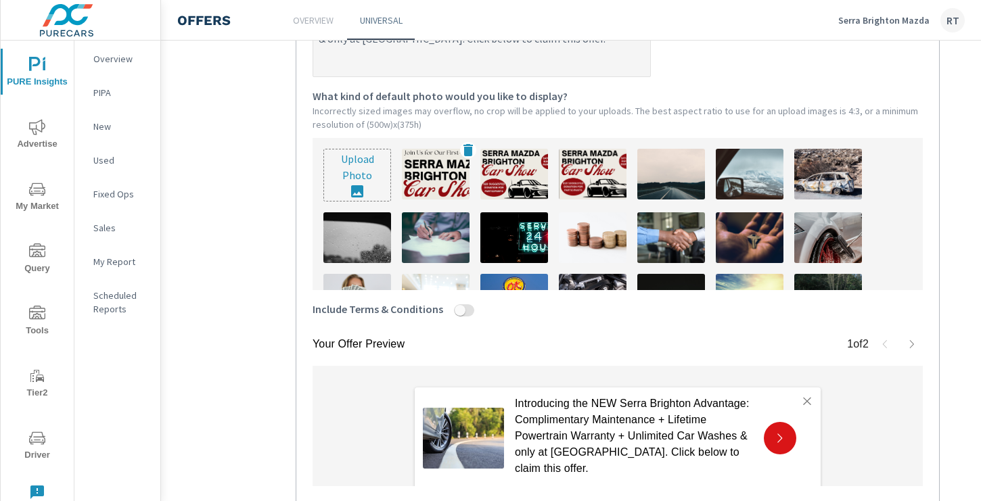
type textarea "Introducing the NEW Serra Brighton Advantage: Complimentary Maintenance + Lifet…"
click at [438, 171] on img at bounding box center [436, 174] width 68 height 51
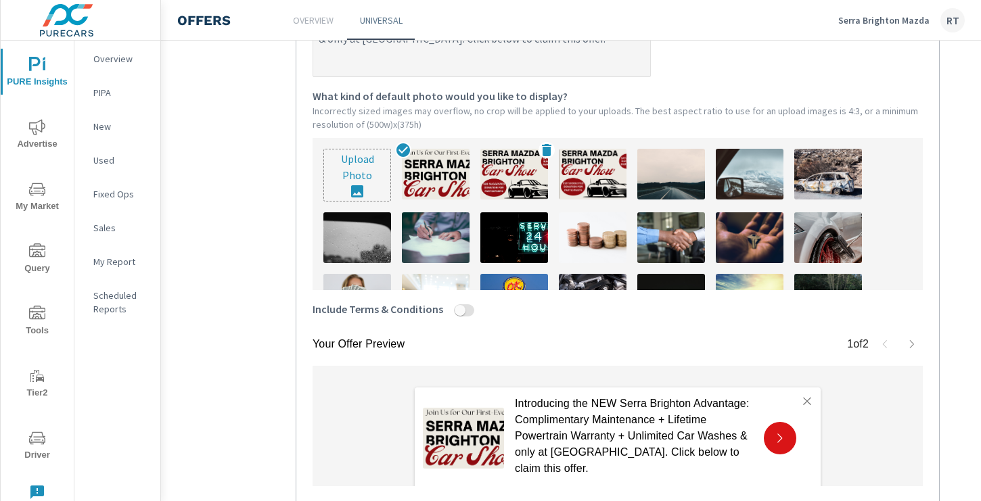
click at [520, 172] on img at bounding box center [514, 174] width 68 height 51
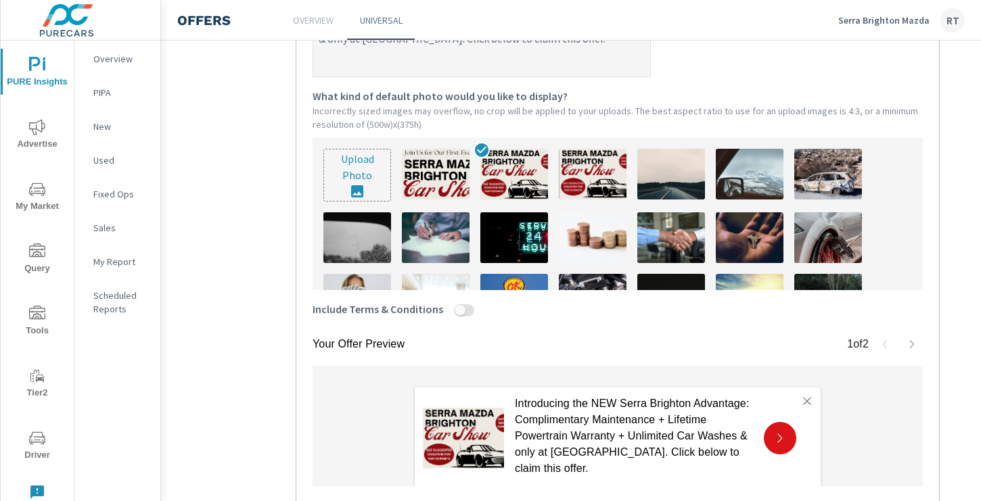
click at [694, 179] on img at bounding box center [671, 174] width 68 height 51
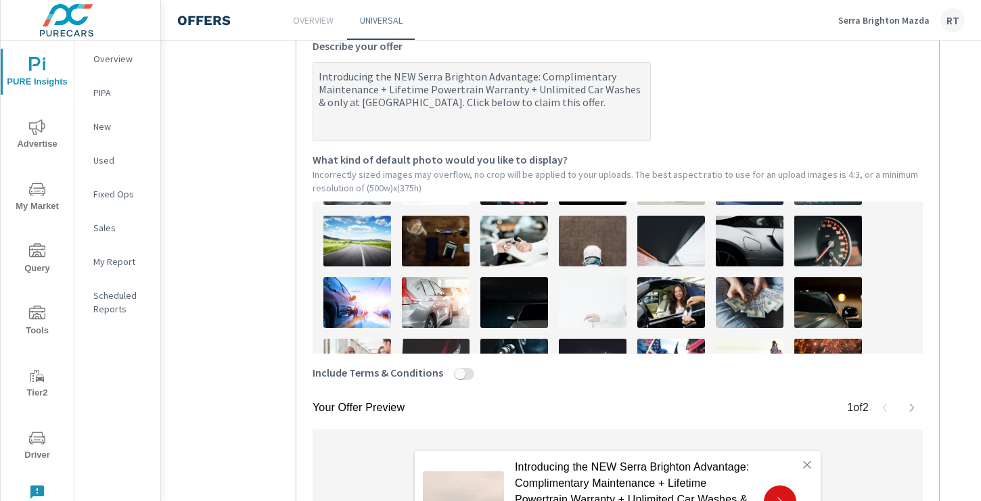
scroll to position [246, 0]
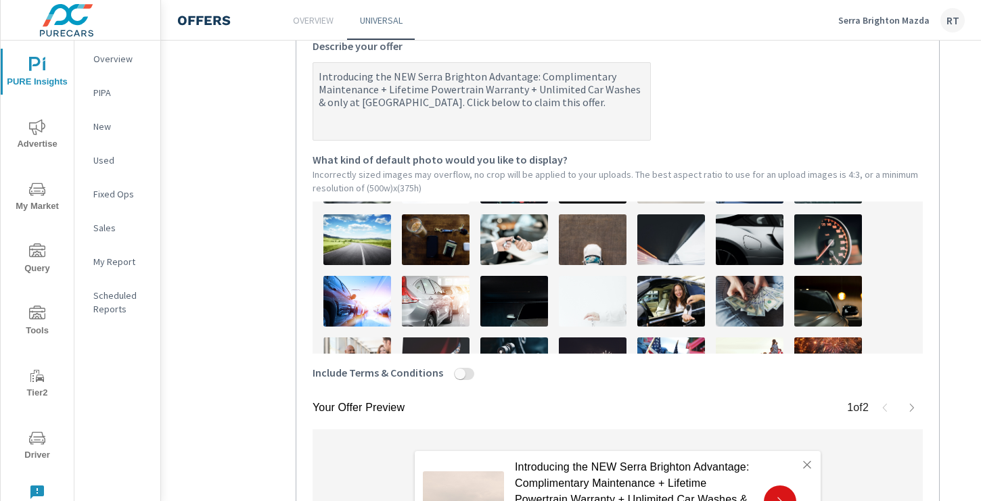
click at [515, 233] on img at bounding box center [514, 239] width 68 height 51
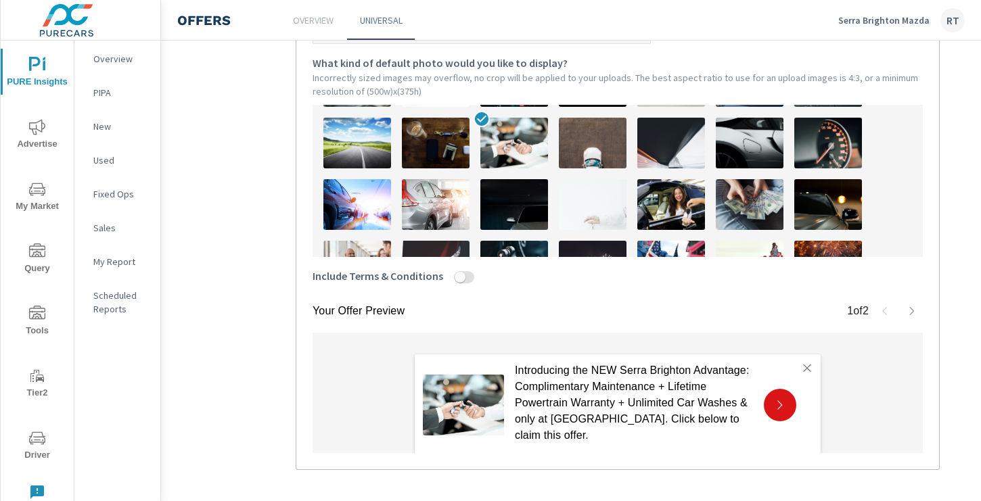
scroll to position [516, 44]
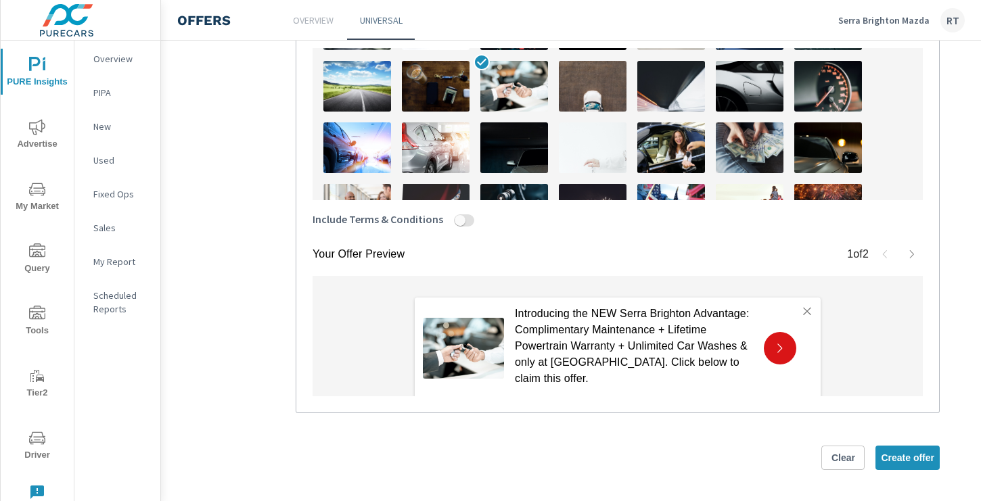
click at [913, 252] on icon "button" at bounding box center [912, 254] width 11 height 11
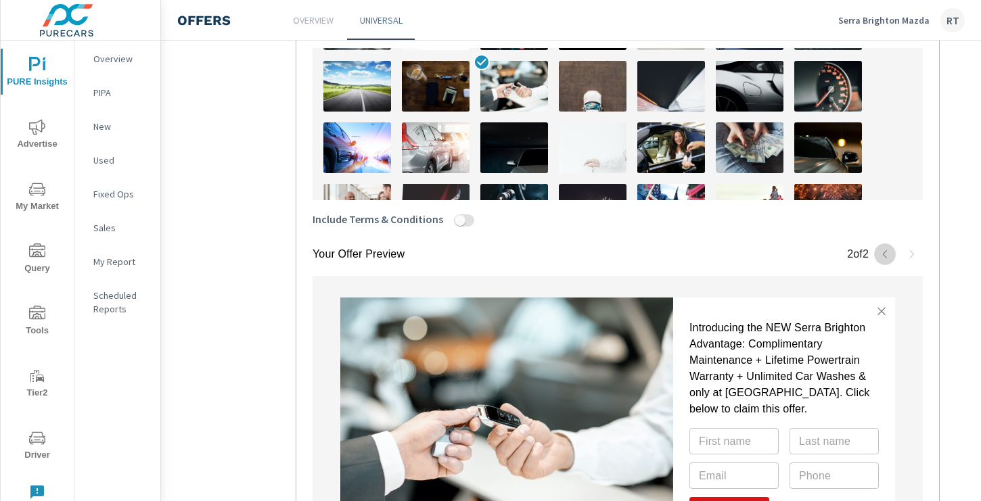
click at [885, 256] on icon "button" at bounding box center [885, 254] width 4 height 8
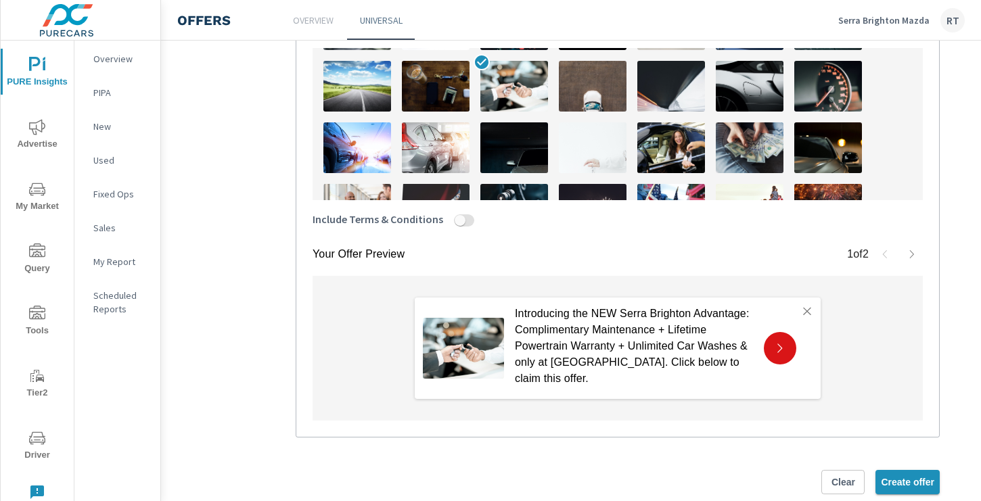
click at [884, 483] on span "Create offer" at bounding box center [907, 482] width 53 height 12
type textarea "x"
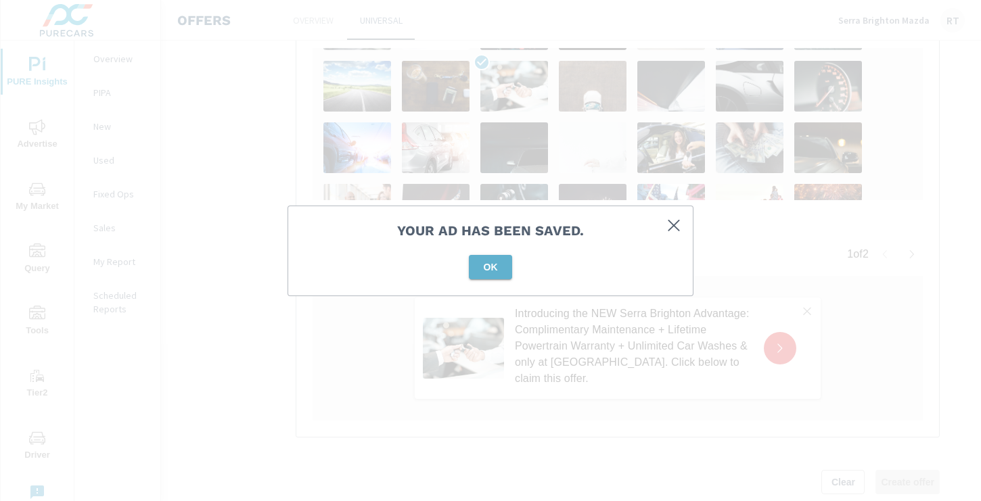
click at [491, 273] on span "OK" at bounding box center [490, 267] width 32 height 12
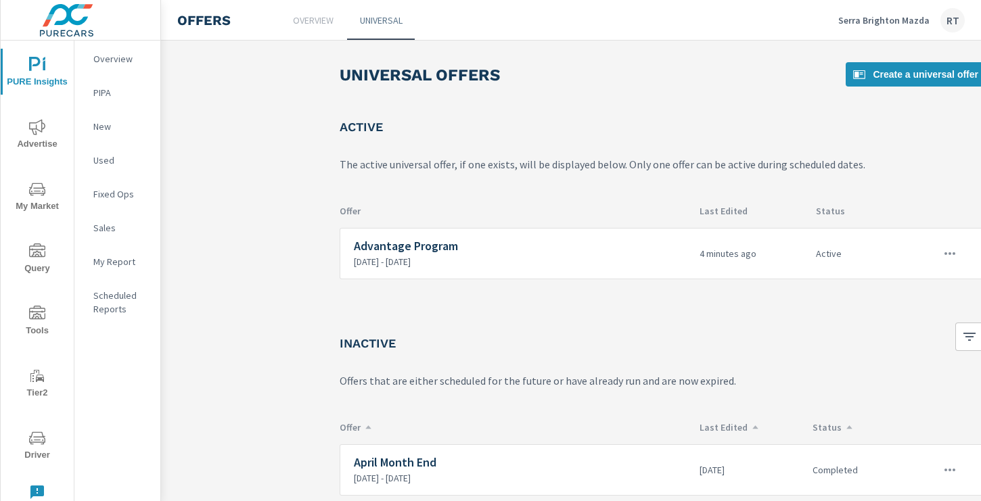
click at [35, 143] on span "Advertise" at bounding box center [37, 135] width 65 height 33
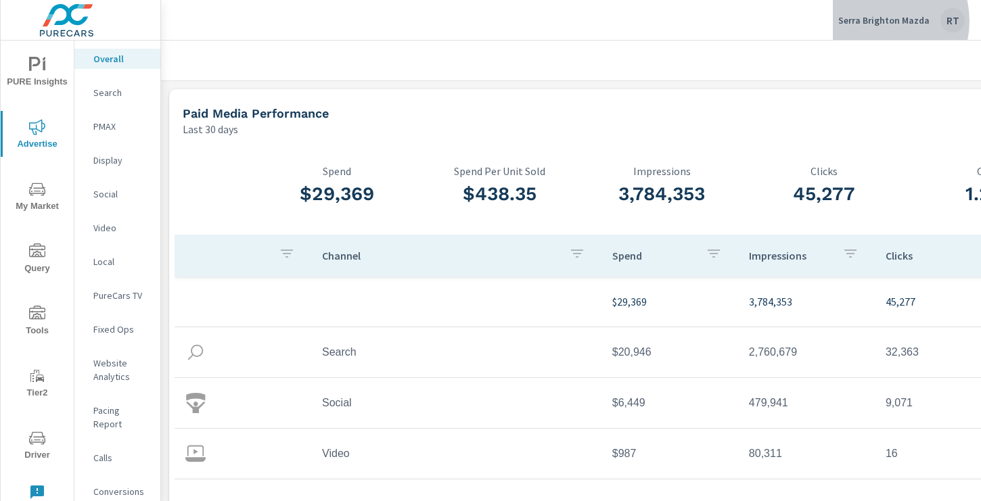
click at [882, 21] on p "Serra Brighton Mazda" at bounding box center [883, 20] width 91 height 12
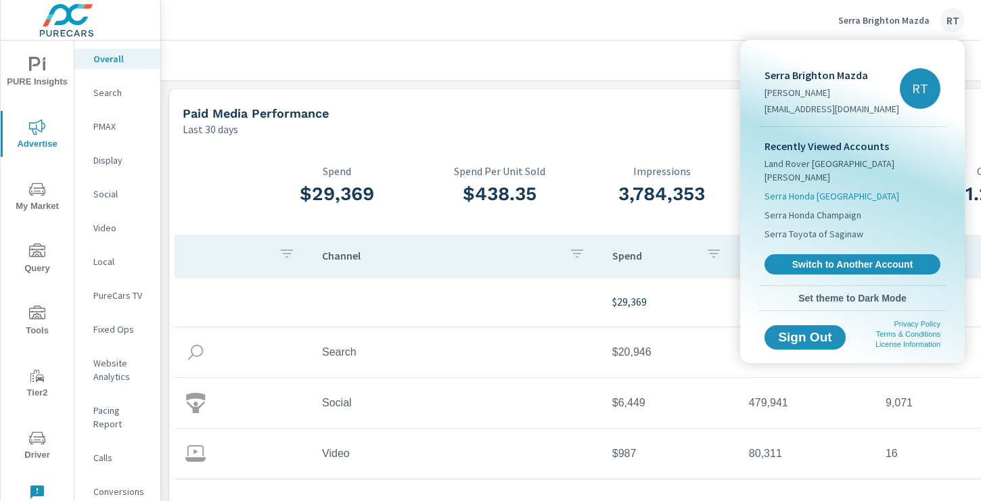
click at [803, 189] on span "Serra Honda [GEOGRAPHIC_DATA]" at bounding box center [832, 196] width 135 height 14
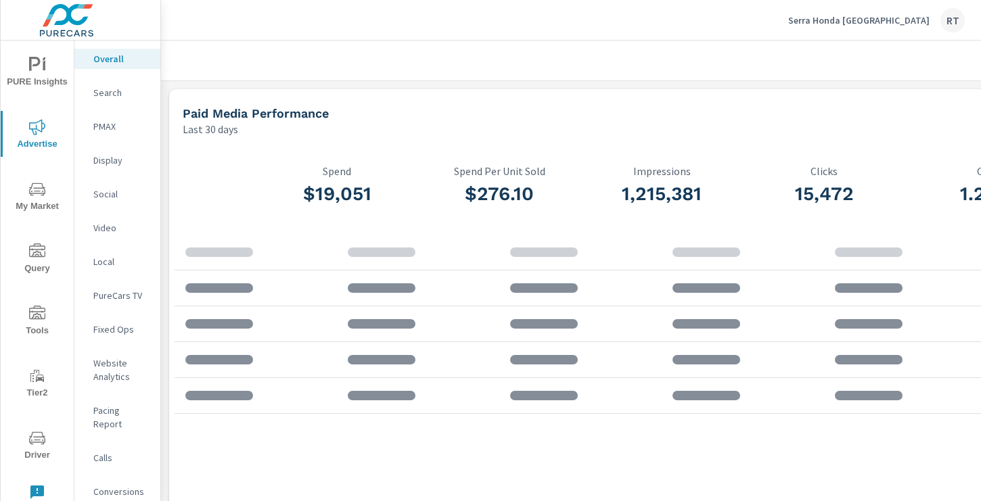
click at [37, 311] on icon "nav menu" at bounding box center [37, 313] width 16 height 14
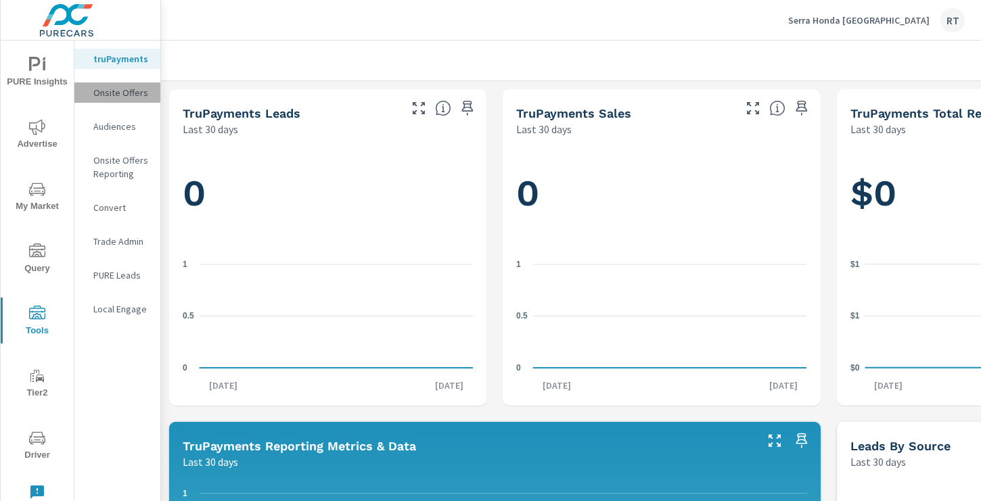
click at [117, 94] on p "Onsite Offers" at bounding box center [121, 93] width 56 height 14
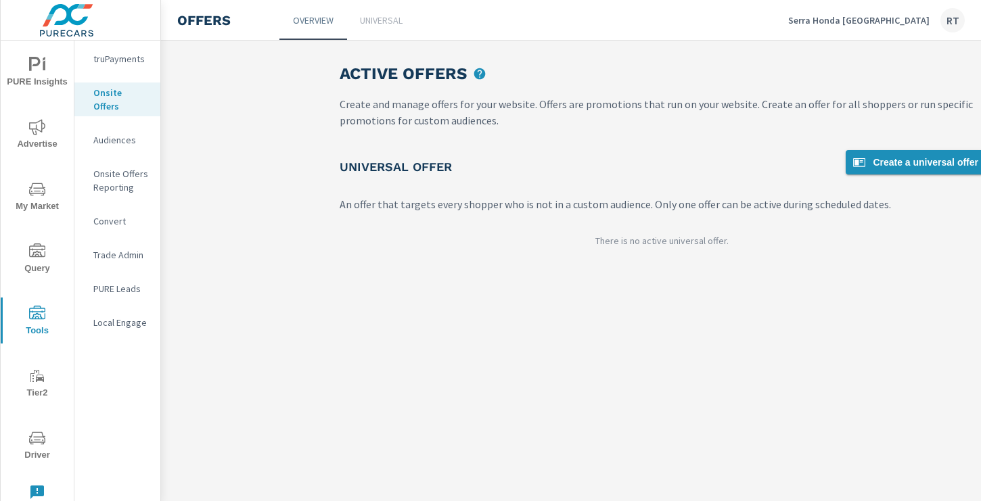
click at [899, 162] on span "Create a universal offer" at bounding box center [914, 162] width 127 height 16
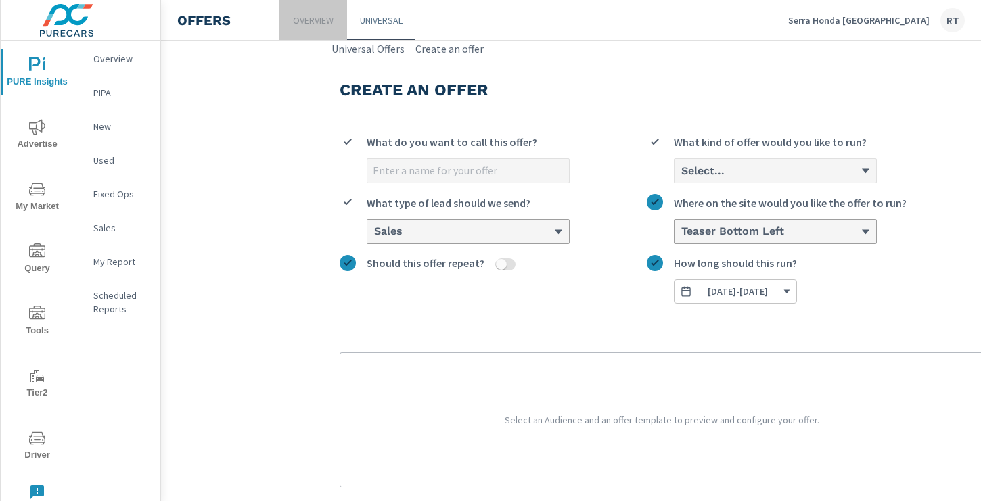
click at [306, 20] on p "Overview" at bounding box center [313, 21] width 41 height 14
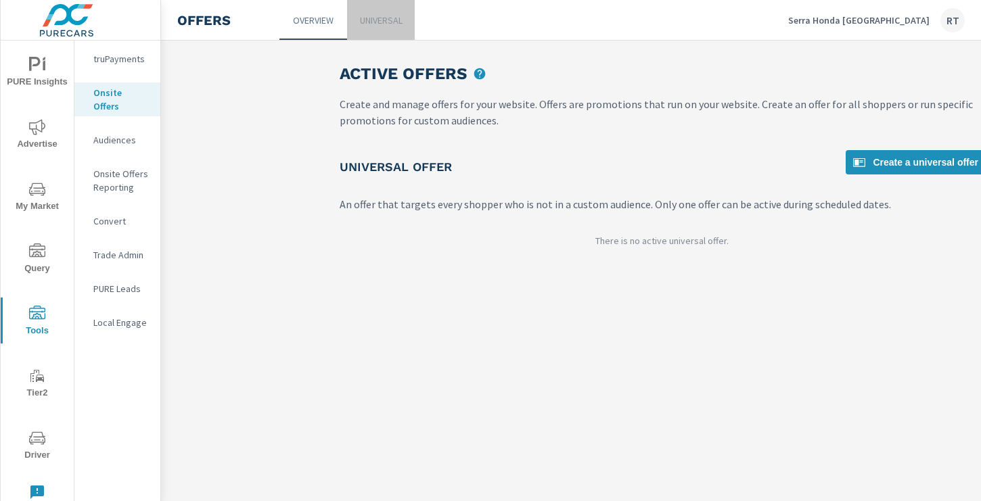
click at [400, 18] on p "Universal" at bounding box center [381, 21] width 43 height 14
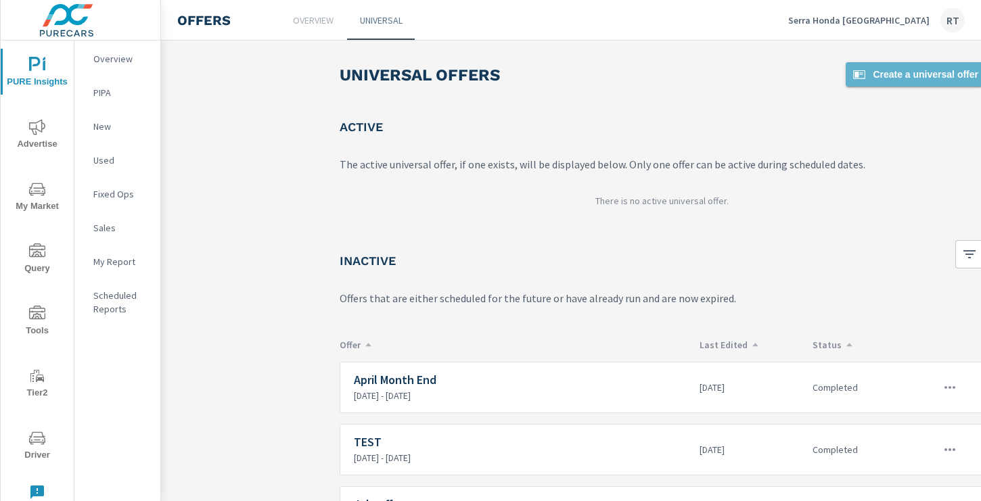
click at [880, 73] on span "Create a universal offer" at bounding box center [914, 74] width 127 height 16
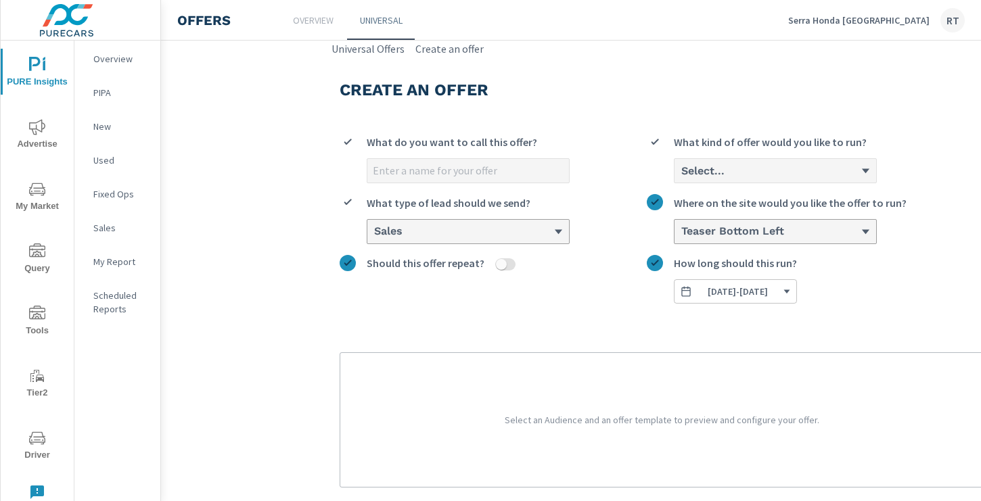
click at [435, 171] on input "What do you want to call this offer?" at bounding box center [468, 171] width 202 height 24
type input "Advantage Offer"
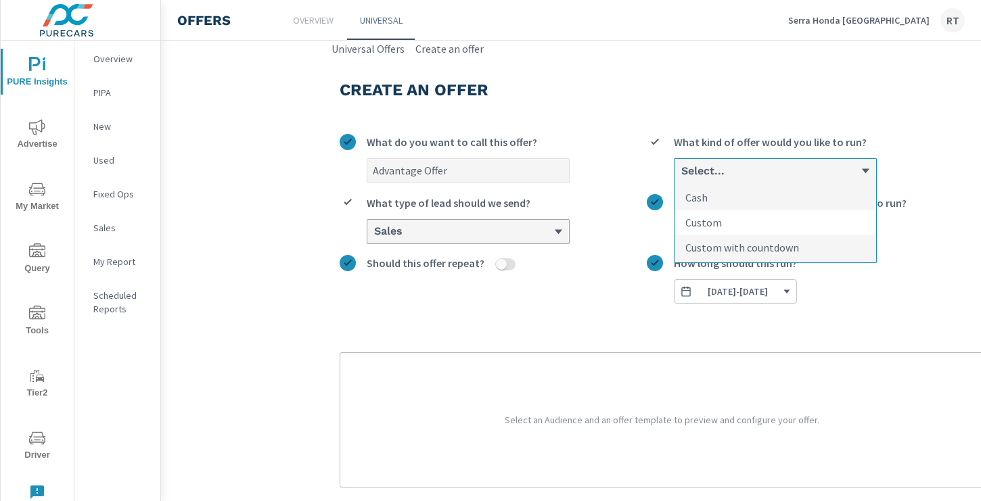
click at [719, 223] on p "Custom" at bounding box center [703, 222] width 37 height 16
click at [681, 177] on input "option Custom focused, 2 of 3. 3 results available. Use Up and Down to choose o…" at bounding box center [680, 171] width 1 height 12
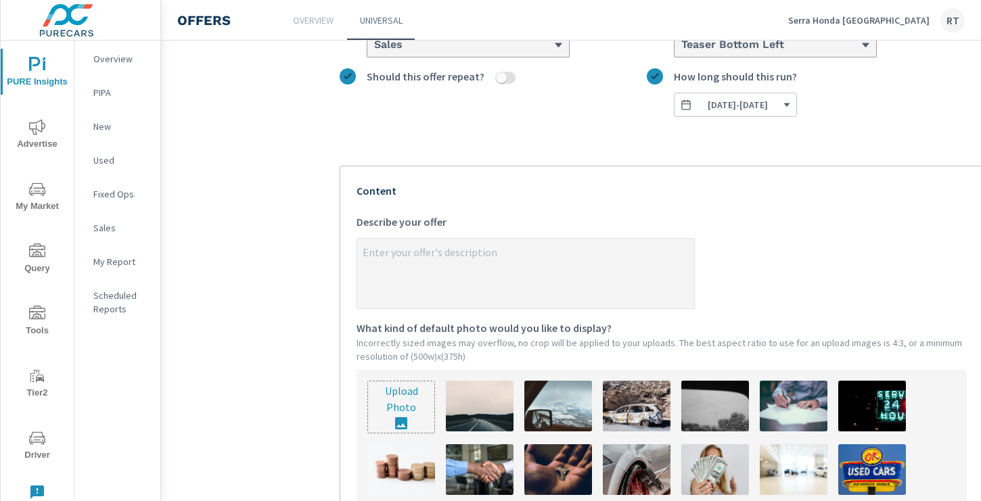
scroll to position [206, 0]
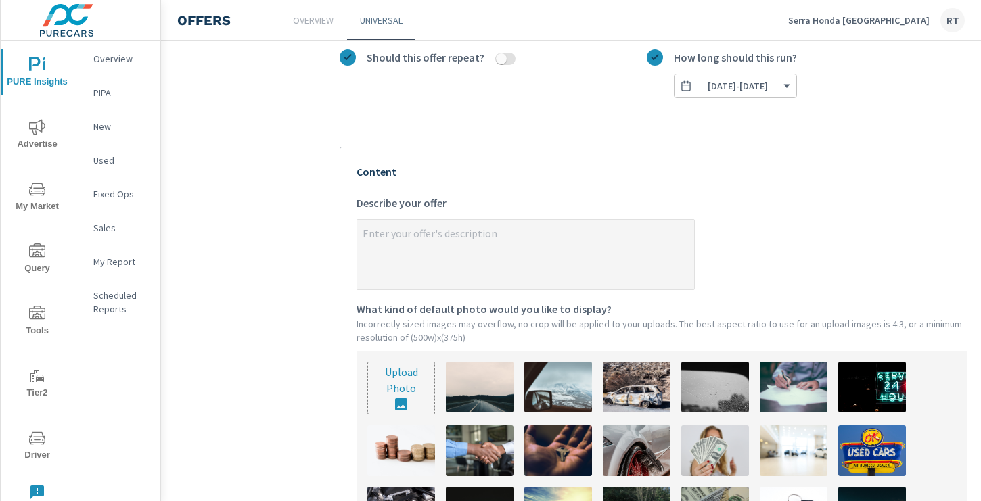
type textarea "x"
click at [375, 235] on textarea "x Describe your offer" at bounding box center [525, 256] width 337 height 68
paste textarea "“Introducing the NEW Serra Brighton Advantage: Complimentary Maintenance + Life…"
type textarea "“Introducing the NEW Serra Brighton Advantage: Complimentary Maintenance + Life…"
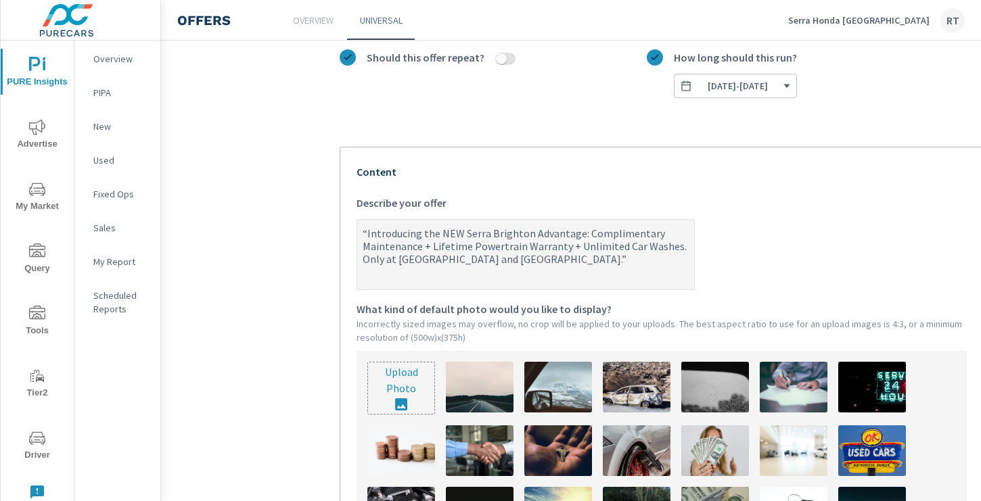
type textarea "x"
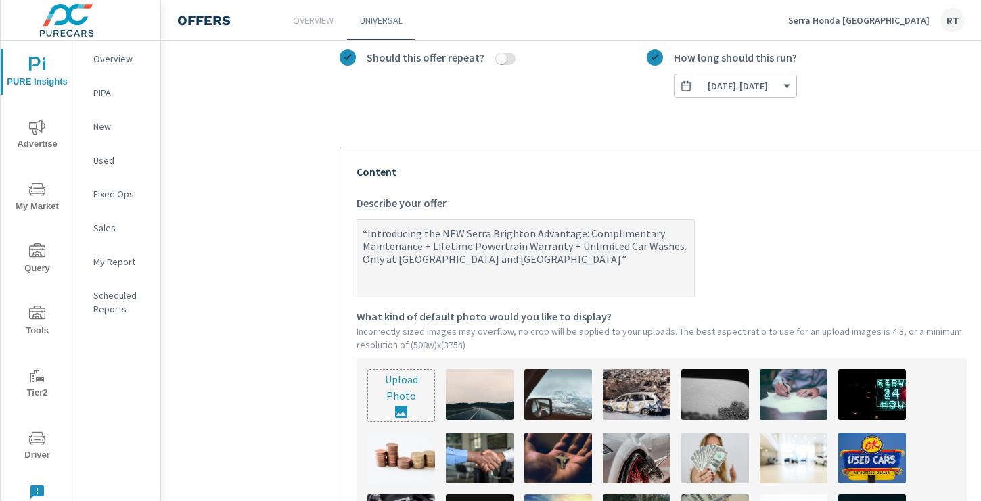
click at [367, 232] on textarea "“Introducing the NEW Serra Brighton Advantage: Complimentary Maintenance + Life…" at bounding box center [525, 259] width 337 height 75
type textarea "Introducing the NEW Serra Brighton Advantage: Complimentary Maintenance + Lifet…"
type textarea "x"
click at [368, 260] on textarea "Introducing the NEW Serra Brighton Advantage: Complimentary Maintenance + Lifet…" at bounding box center [525, 259] width 337 height 75
type textarea "Introducing the NEW Serra Brighton Advantage: Complimentary Maintenance + Lifet…"
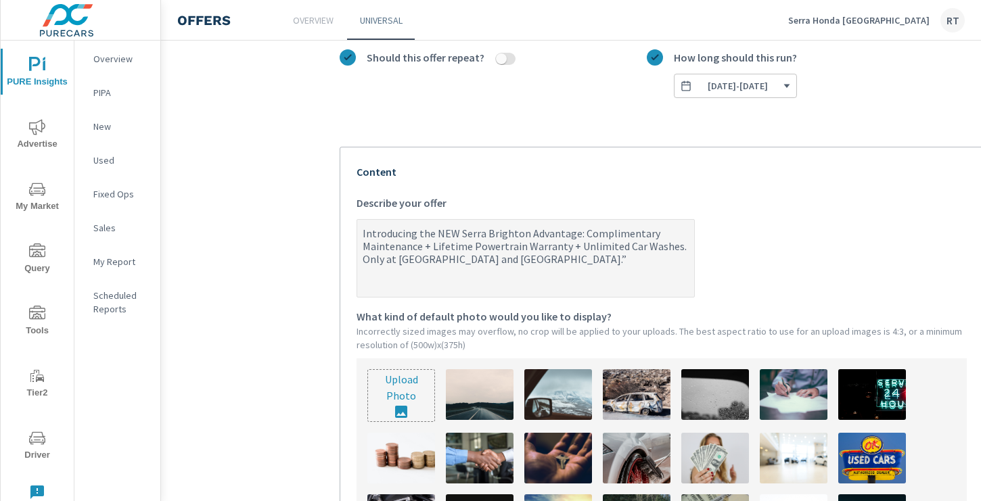
type textarea "x"
type textarea "Introducing the NEW Serra Brighton Advantage: Complimentary Maintenance + Lifet…"
type textarea "x"
type textarea "Introducing the NEW Serra Brighton Advantage: Complimentary Maintenance + Lifet…"
type textarea "x"
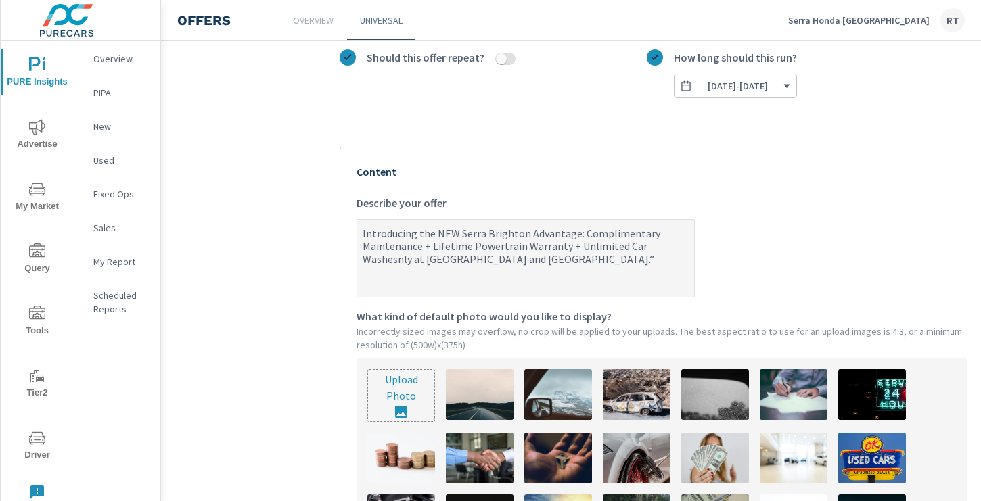
type textarea "Introducing the NEW Serra Brighton Advantage: Complimentary Maintenance + Lifet…"
type textarea "x"
type textarea "Introducing the NEW Serra Brighton Advantage: Complimentary Maintenance + Lifet…"
type textarea "x"
type textarea "Introducing the NEW Serra Brighton Advantage: Complimentary Maintenance + Lifet…"
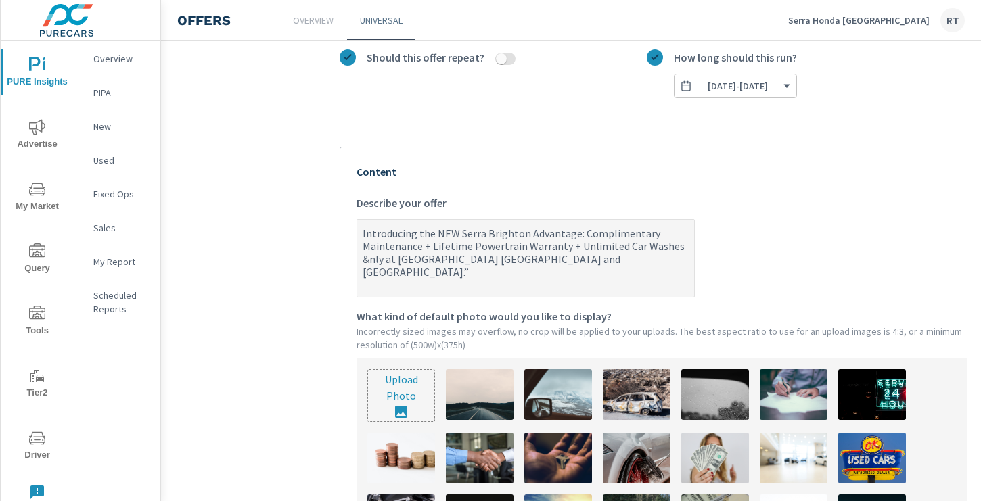
type textarea "x"
type textarea "Introducing the NEW Serra Brighton Advantage: Complimentary Maintenance + Lifet…"
type textarea "x"
drag, startPoint x: 611, startPoint y: 259, endPoint x: 493, endPoint y: 257, distance: 117.8
click at [493, 257] on textarea "Introducing the NEW Serra Brighton Advantage: Complimentary Maintenance + Lifet…" at bounding box center [525, 259] width 337 height 75
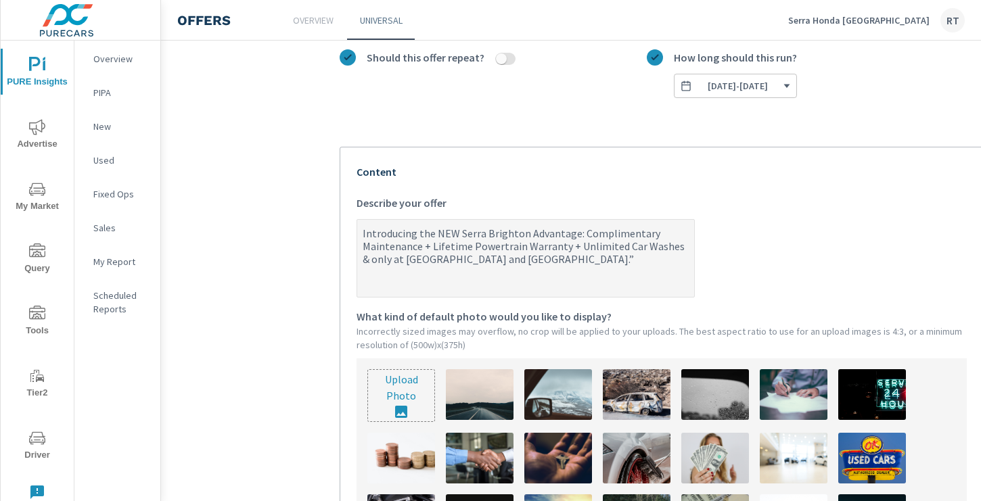
type textarea "Introducing the NEW Serra Brighton Advantage: Complimentary Maintenance + Lifet…"
type textarea "x"
type textarea "Introducing the NEW Serra Brighton Advantage: Complimentary Maintenance + Lifet…"
type textarea "x"
type textarea "Introducing the NEW Serra Brighton Advantage: Complimentary Maintenance + Lifet…"
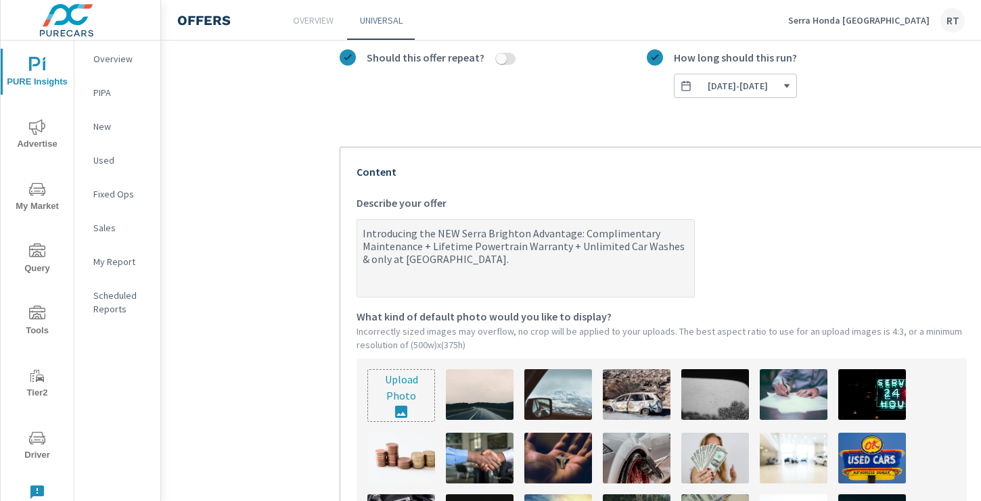
type textarea "x"
type textarea "Introducing the NEW Serra Brighton Advantage: Complimentary Maintenance + Lifet…"
type textarea "x"
type textarea "Introducing the NEW Serra Brighton Advantage: Complimentary Maintenance + Lifet…"
type textarea "x"
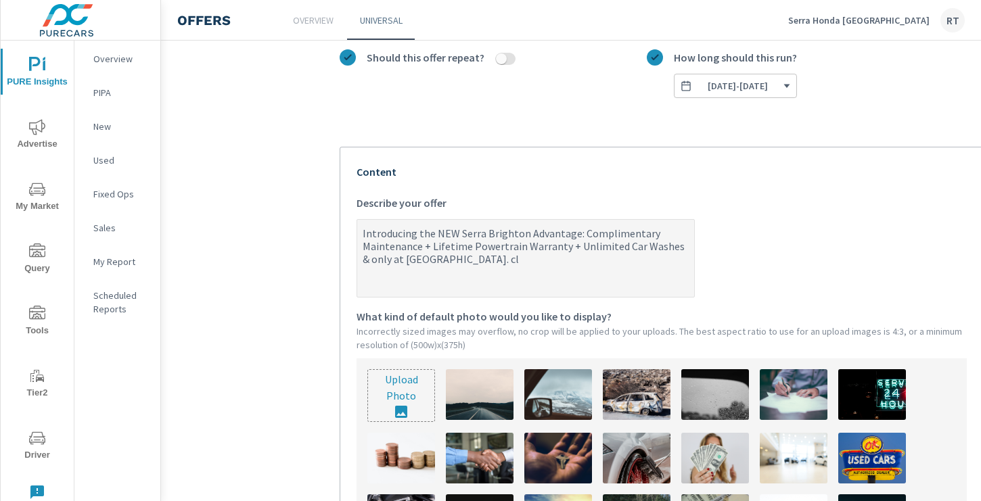
type textarea "Introducing the NEW Serra Brighton Advantage: Complimentary Maintenance + Lifet…"
type textarea "x"
type textarea "Introducing the NEW Serra Brighton Advantage: Complimentary Maintenance + Lifet…"
type textarea "x"
type textarea "Introducing the NEW Serra Brighton Advantage: Complimentary Maintenance + Lifet…"
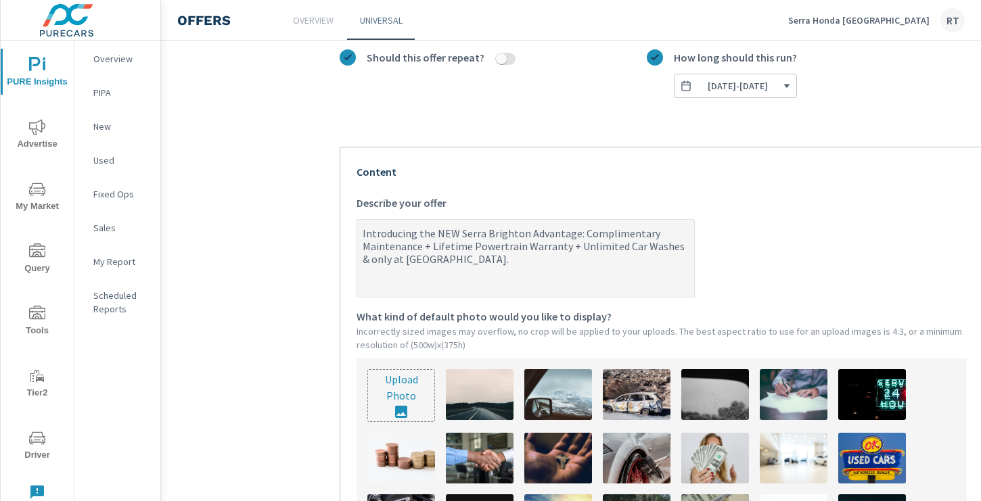
type textarea "x"
type textarea "Introducing the NEW Serra Brighton Advantage: Complimentary Maintenance + Lifet…"
type textarea "x"
type textarea "Introducing the NEW Serra Brighton Advantage: Complimentary Maintenance + Lifet…"
type textarea "x"
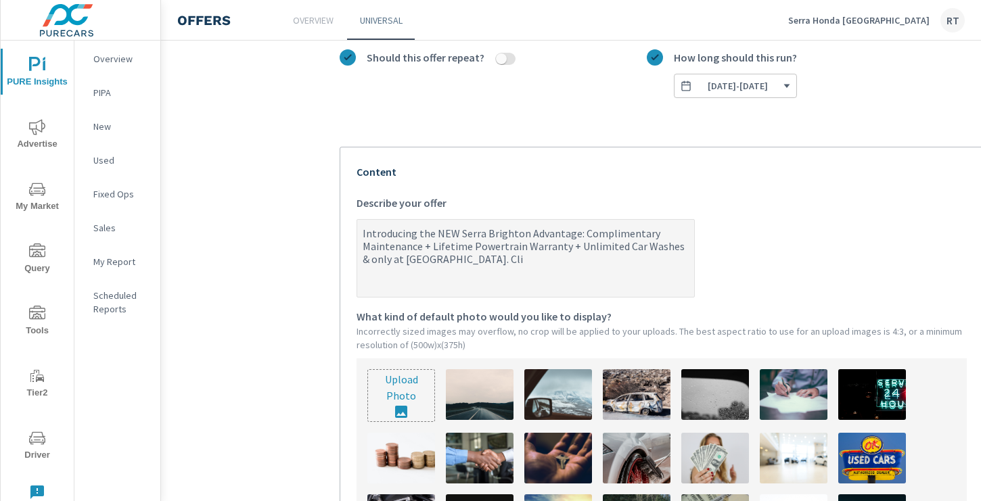
type textarea "Introducing the NEW Serra Brighton Advantage: Complimentary Maintenance + Lifet…"
type textarea "x"
type textarea "Introducing the NEW Serra Brighton Advantage: Complimentary Maintenance + Lifet…"
type textarea "x"
type textarea "Introducing the NEW Serra Brighton Advantage: Complimentary Maintenance + Lifet…"
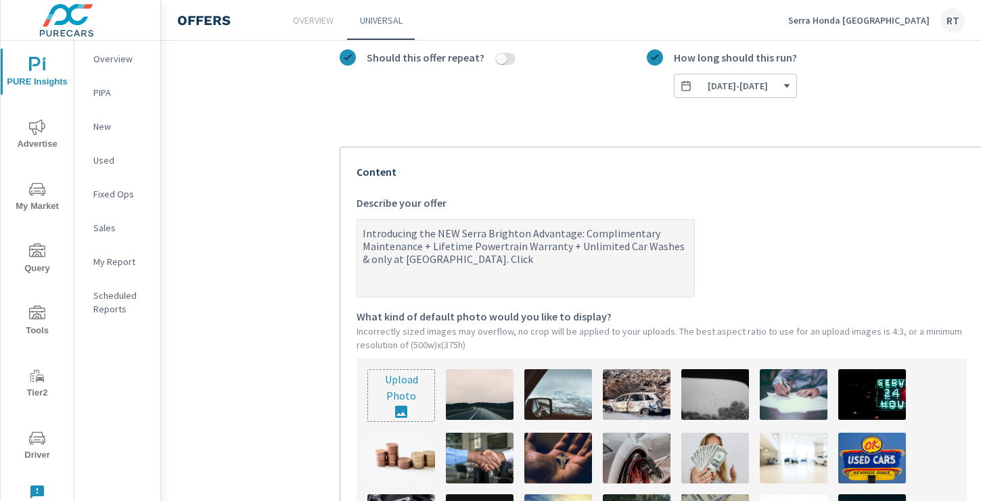
type textarea "x"
type textarea "Introducing the NEW Serra Brighton Advantage: Complimentary Maintenance + Lifet…"
type textarea "x"
type textarea "Introducing the NEW Serra Brighton Advantage: Complimentary Maintenance + Lifet…"
type textarea "x"
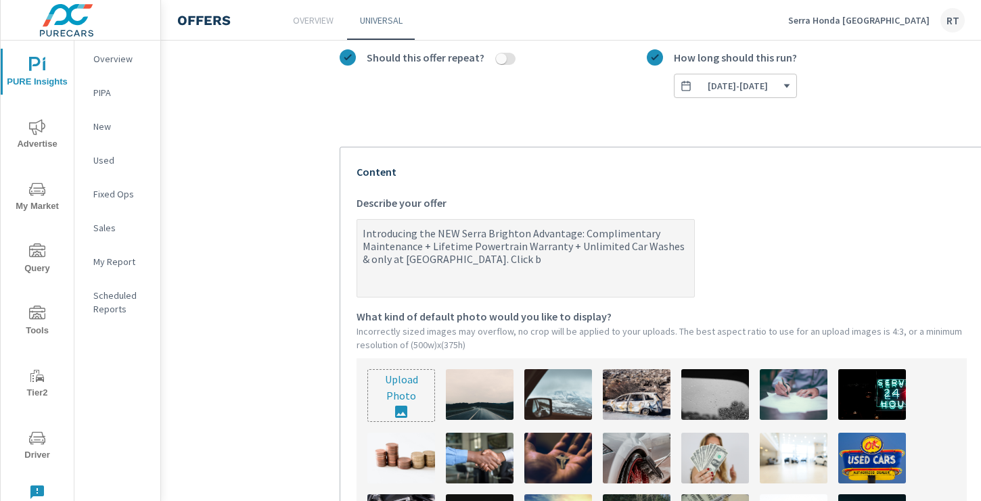
type textarea "Introducing the NEW Serra Brighton Advantage: Complimentary Maintenance + Lifet…"
type textarea "x"
type textarea "Introducing the NEW Serra Brighton Advantage: Complimentary Maintenance + Lifet…"
type textarea "x"
type textarea "Introducing the NEW Serra Brighton Advantage: Complimentary Maintenance + Lifet…"
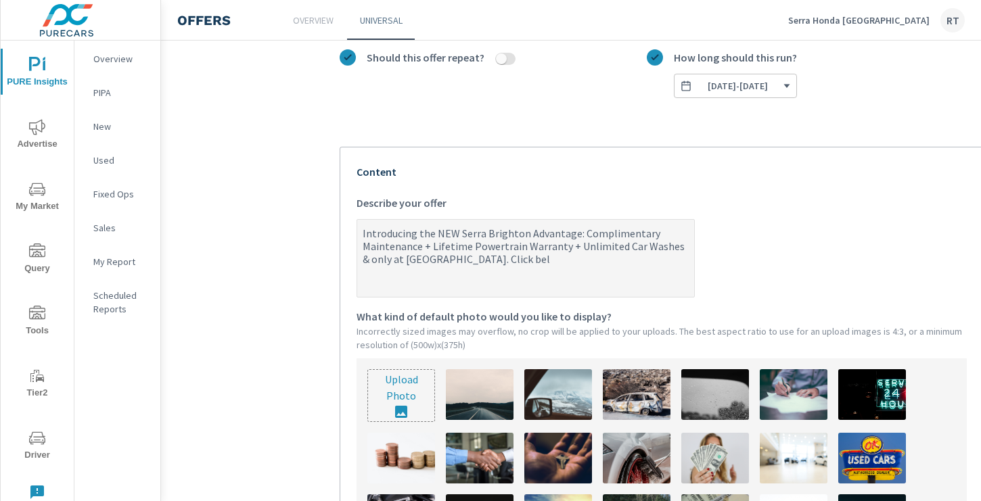
type textarea "x"
type textarea "Introducing the NEW Serra Brighton Advantage: Complimentary Maintenance + Lifet…"
type textarea "x"
type textarea "Introducing the NEW Serra Brighton Advantage: Complimentary Maintenance + Lifet…"
type textarea "x"
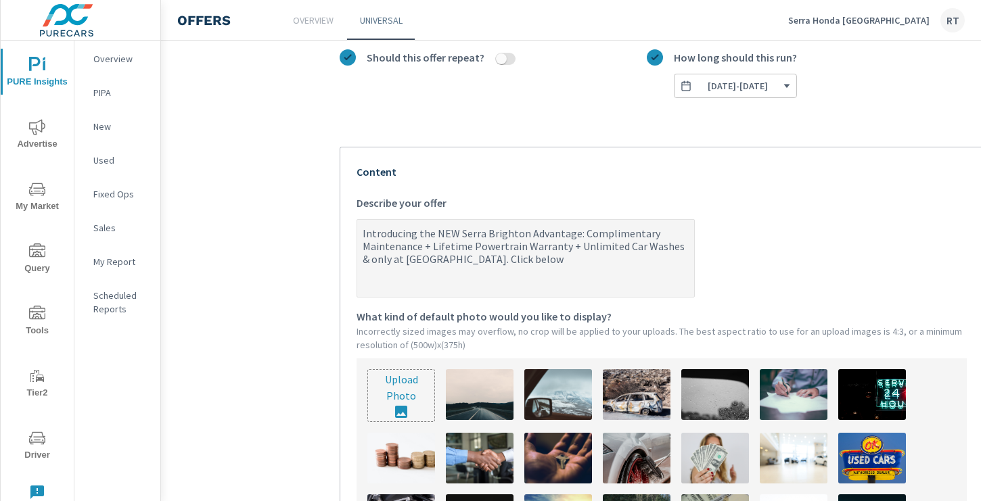
type textarea "Introducing the NEW Serra Brighton Advantage: Complimentary Maintenance + Lifet…"
type textarea "x"
type textarea "Introducing the NEW Serra Brighton Advantage: Complimentary Maintenance + Lifet…"
type textarea "x"
type textarea "Introducing the NEW Serra Brighton Advantage: Complimentary Maintenance + Lifet…"
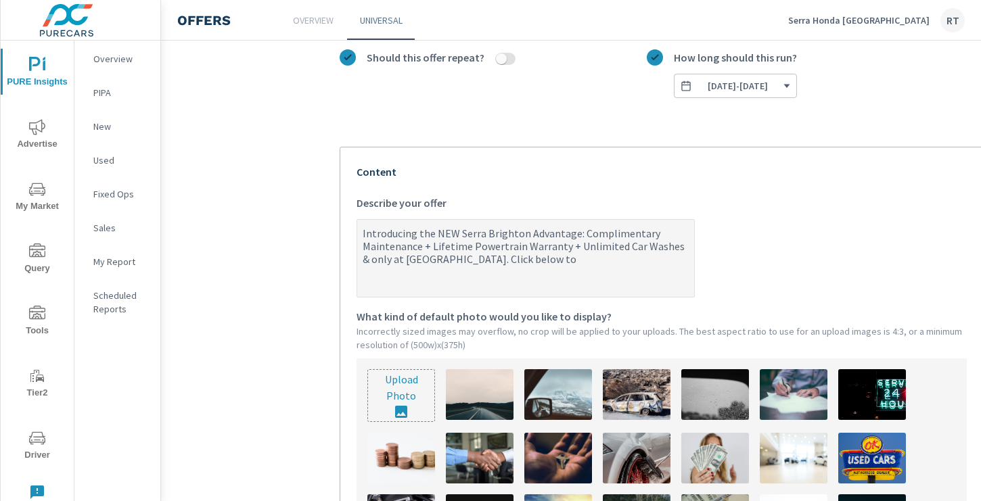
type textarea "x"
type textarea "Introducing the NEW Serra Brighton Advantage: Complimentary Maintenance + Lifet…"
type textarea "x"
type textarea "Introducing the NEW Serra Brighton Advantage: Complimentary Maintenance + Lifet…"
type textarea "x"
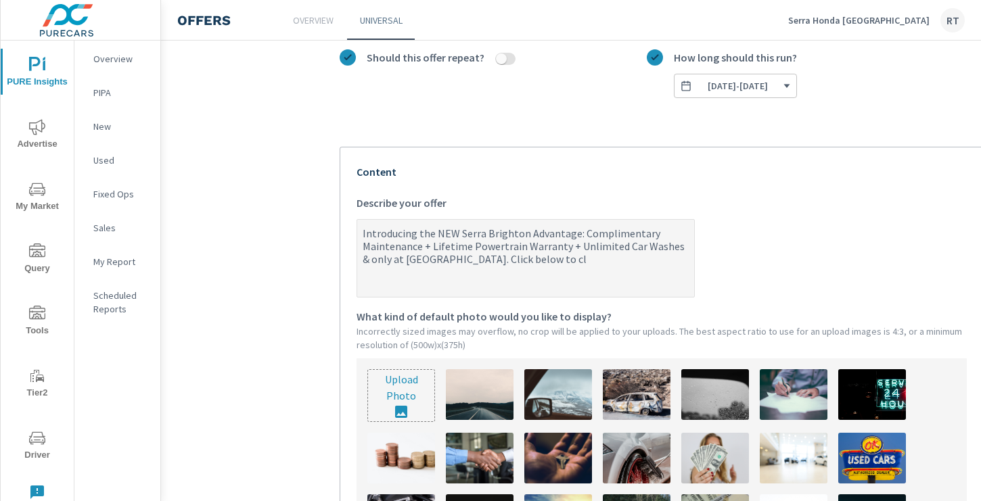
type textarea "Introducing the NEW Serra Brighton Advantage: Complimentary Maintenance + Lifet…"
type textarea "x"
type textarea "Introducing the NEW Serra Brighton Advantage: Complimentary Maintenance + Lifet…"
type textarea "x"
type textarea "Introducing the NEW Serra Brighton Advantage: Complimentary Maintenance + Lifet…"
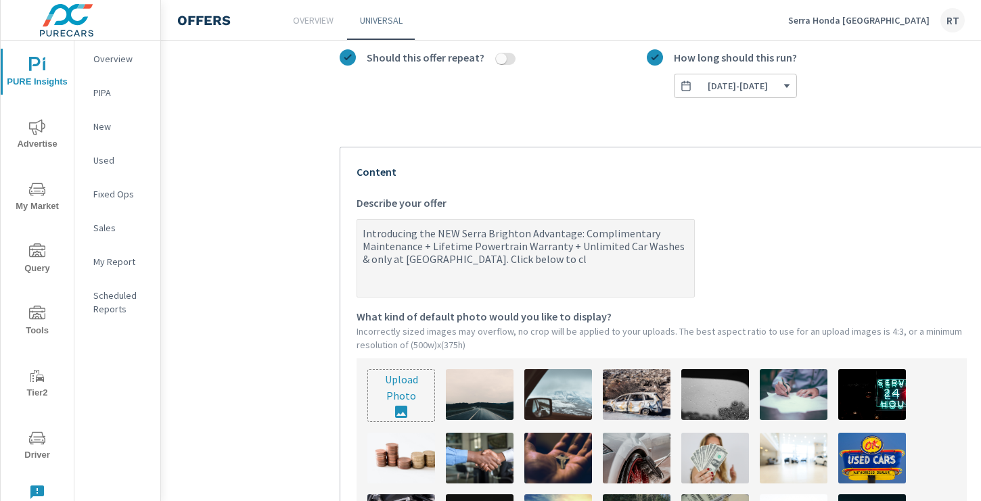
type textarea "x"
type textarea "Introducing the NEW Serra Brighton Advantage: Complimentary Maintenance + Lifet…"
type textarea "x"
type textarea "Introducing the NEW Serra Brighton Advantage: Complimentary Maintenance + Lifet…"
type textarea "x"
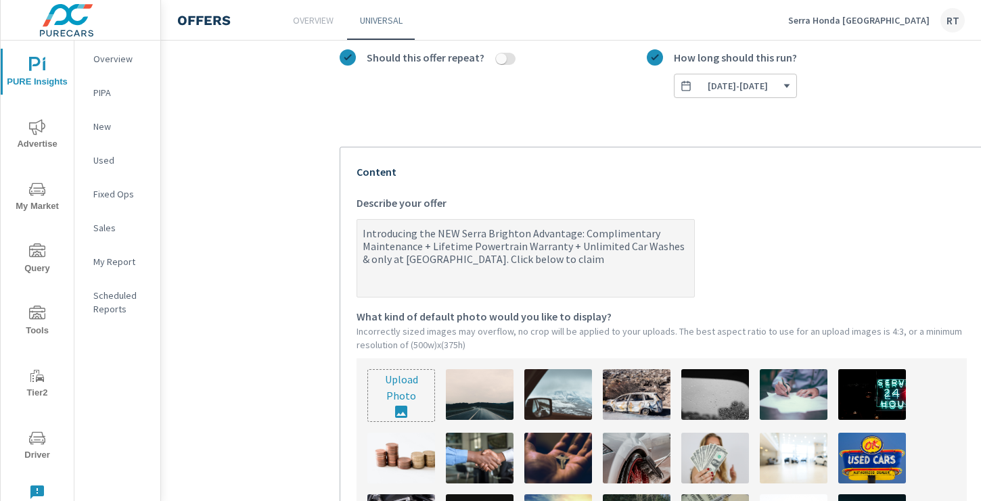
type textarea "Introducing the NEW Serra Brighton Advantage: Complimentary Maintenance + Lifet…"
type textarea "x"
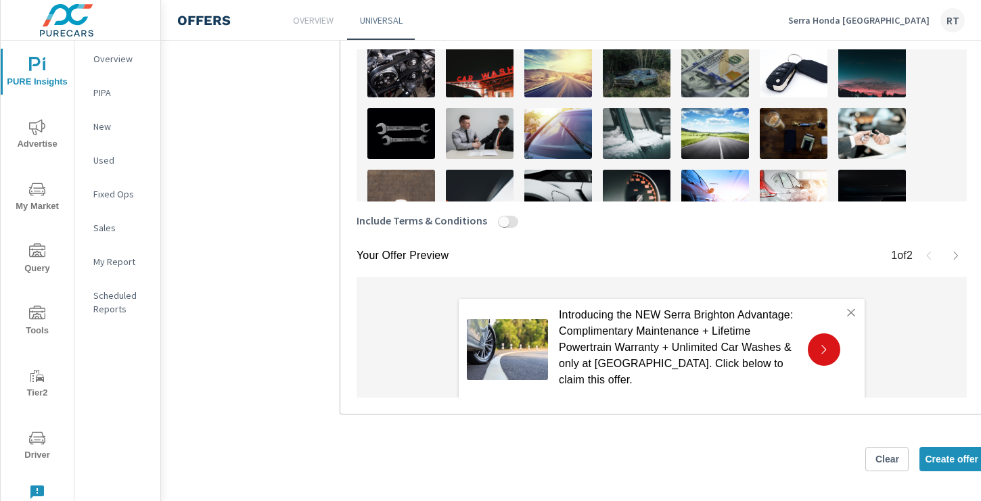
scroll to position [140, 0]
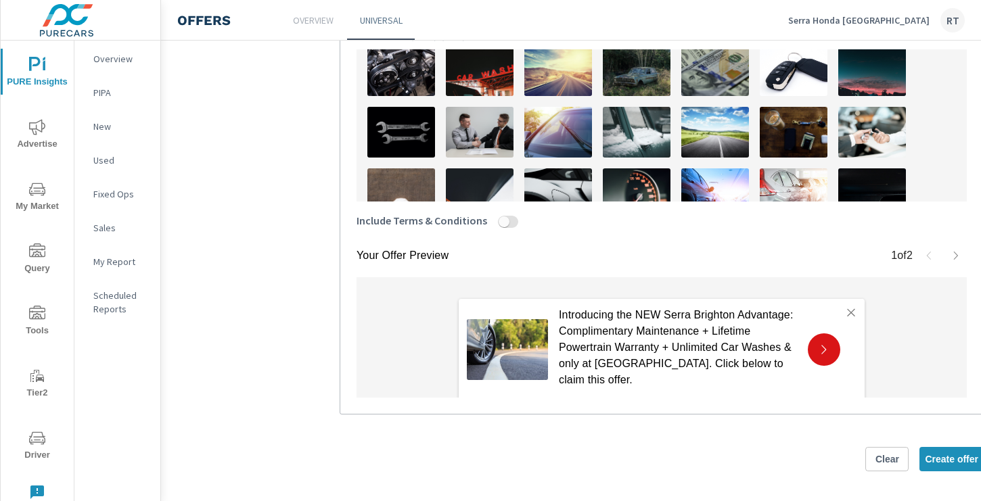
click at [490, 133] on img at bounding box center [480, 132] width 68 height 51
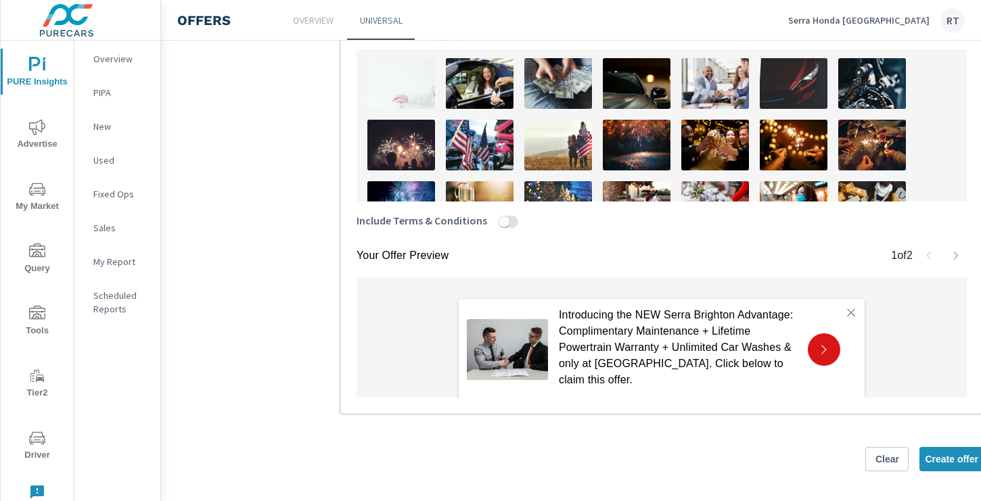
scroll to position [309, 0]
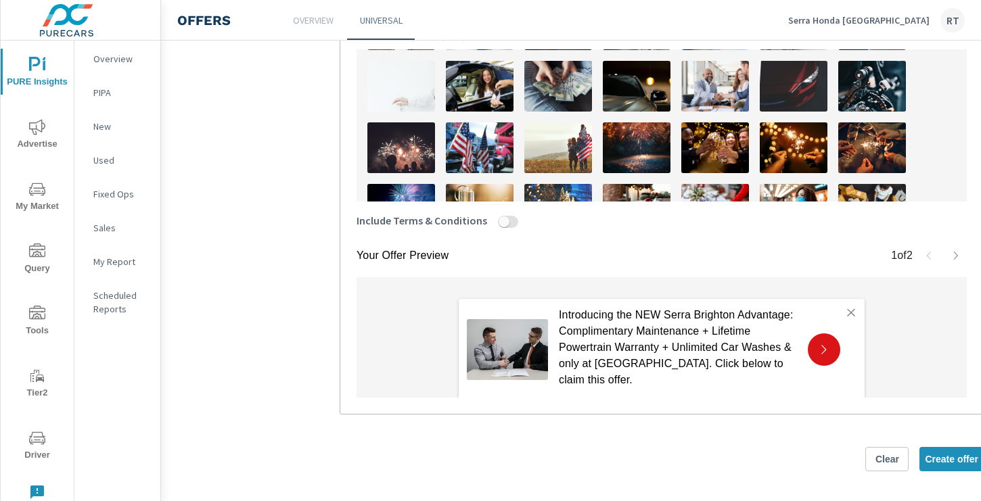
click at [499, 93] on img at bounding box center [480, 86] width 68 height 51
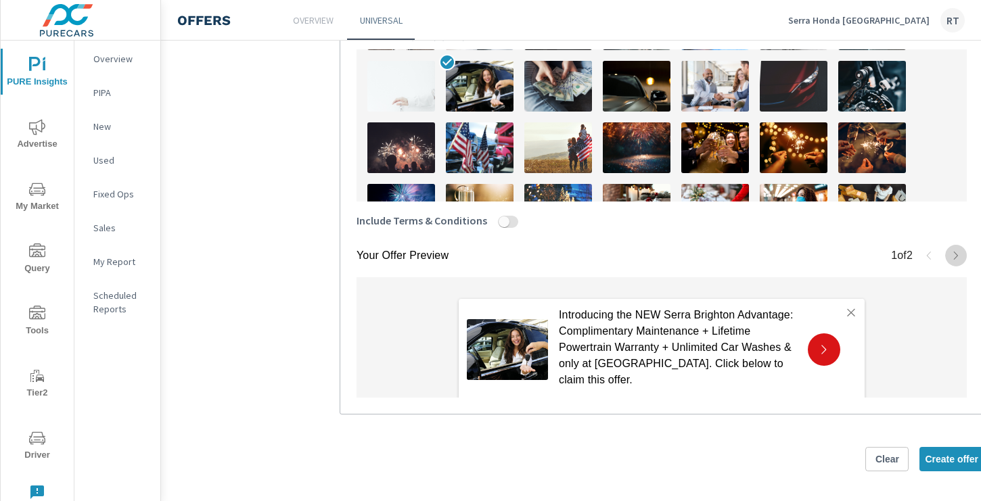
click at [956, 256] on icon "button" at bounding box center [956, 255] width 11 height 11
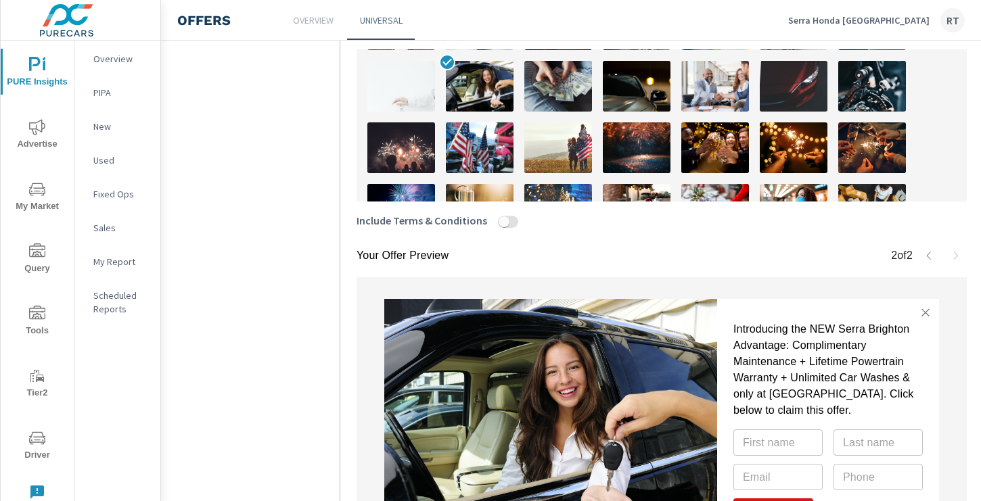
click at [928, 256] on icon "button" at bounding box center [929, 255] width 11 height 11
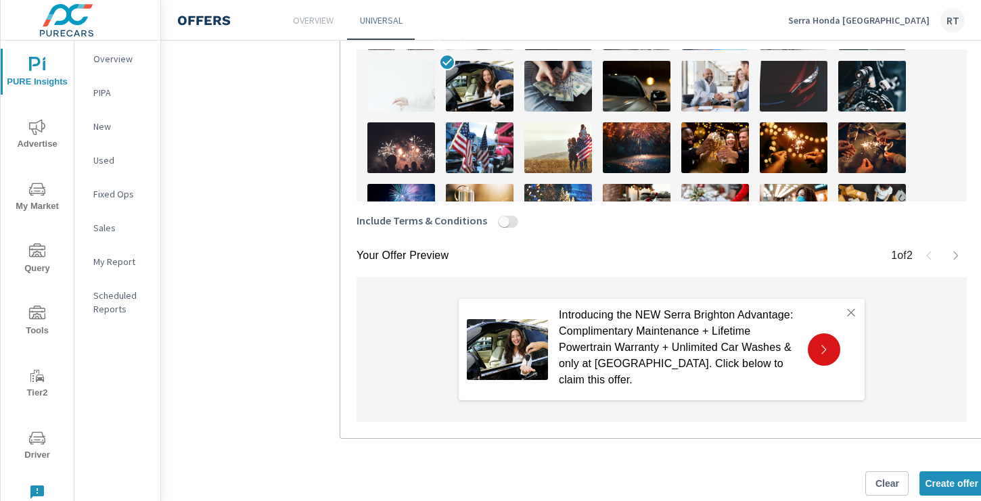
scroll to position [541, 0]
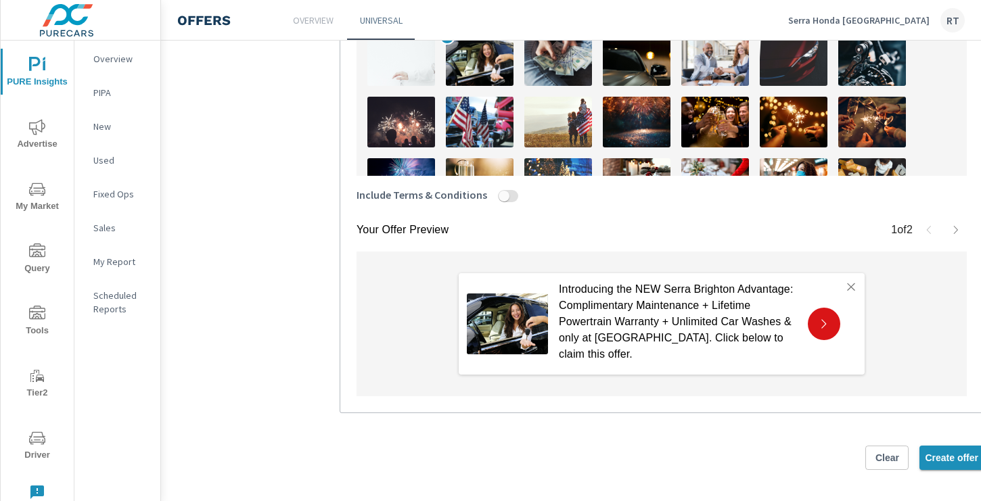
click at [937, 453] on span "Create offer" at bounding box center [951, 458] width 53 height 12
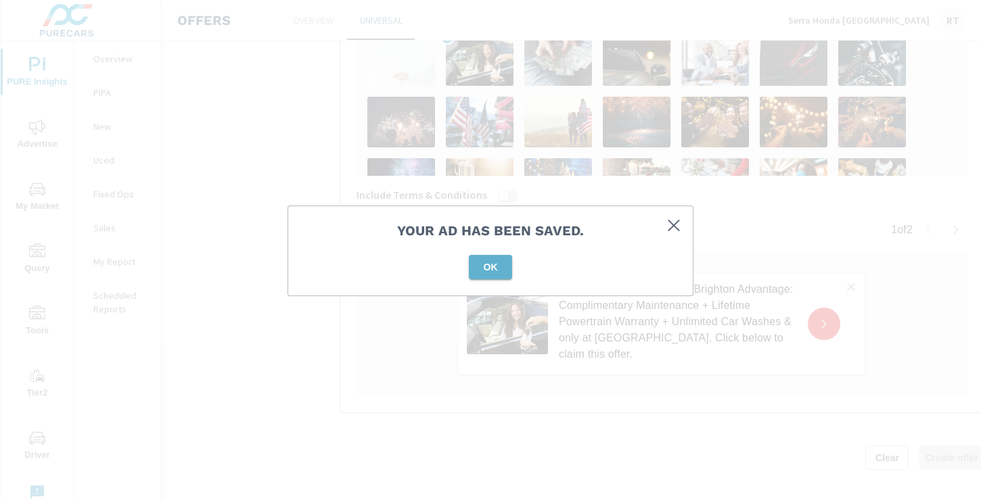
click at [484, 267] on span "OK" at bounding box center [490, 267] width 32 height 12
